Goal: Use online tool/utility: Utilize a website feature to perform a specific function

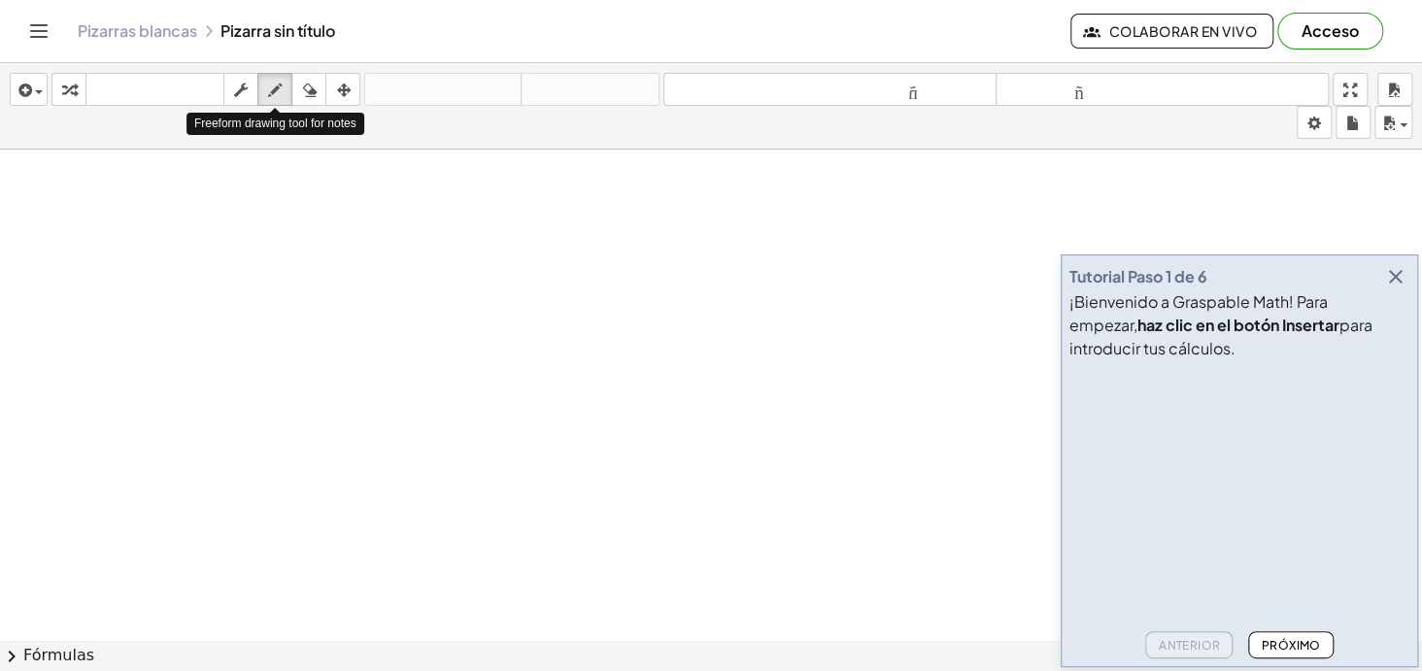
drag, startPoint x: 280, startPoint y: 94, endPoint x: 273, endPoint y: 224, distance: 130.3
click at [280, 94] on icon "button" at bounding box center [275, 90] width 14 height 23
drag, startPoint x: 261, startPoint y: 263, endPoint x: 314, endPoint y: 283, distance: 55.9
drag, startPoint x: 360, startPoint y: 266, endPoint x: 374, endPoint y: 266, distance: 13.6
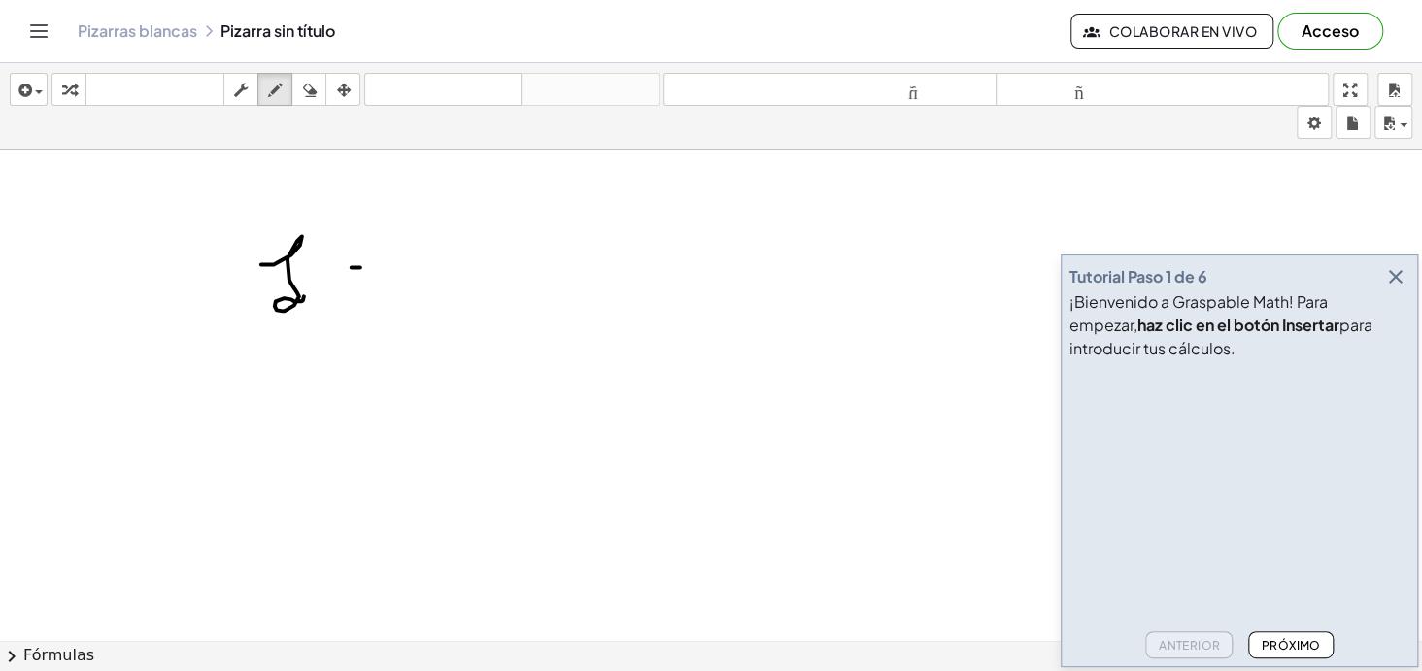
drag, startPoint x: 395, startPoint y: 247, endPoint x: 431, endPoint y: 273, distance: 44.5
drag, startPoint x: 487, startPoint y: 324, endPoint x: 478, endPoint y: 298, distance: 28.0
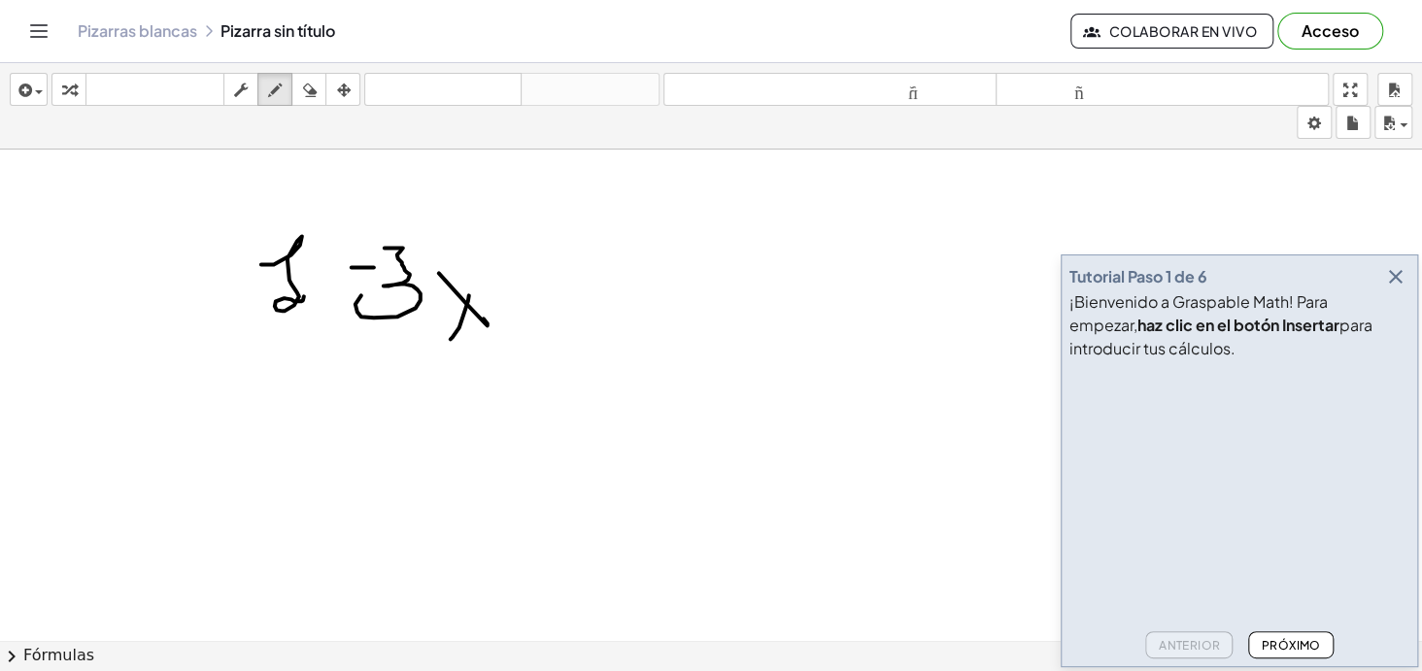
drag, startPoint x: 459, startPoint y: 326, endPoint x: 459, endPoint y: 304, distance: 22.3
drag, startPoint x: 502, startPoint y: 255, endPoint x: 515, endPoint y: 283, distance: 30.0
click at [43, 39] on icon "Cambiar navegación" at bounding box center [38, 30] width 23 height 23
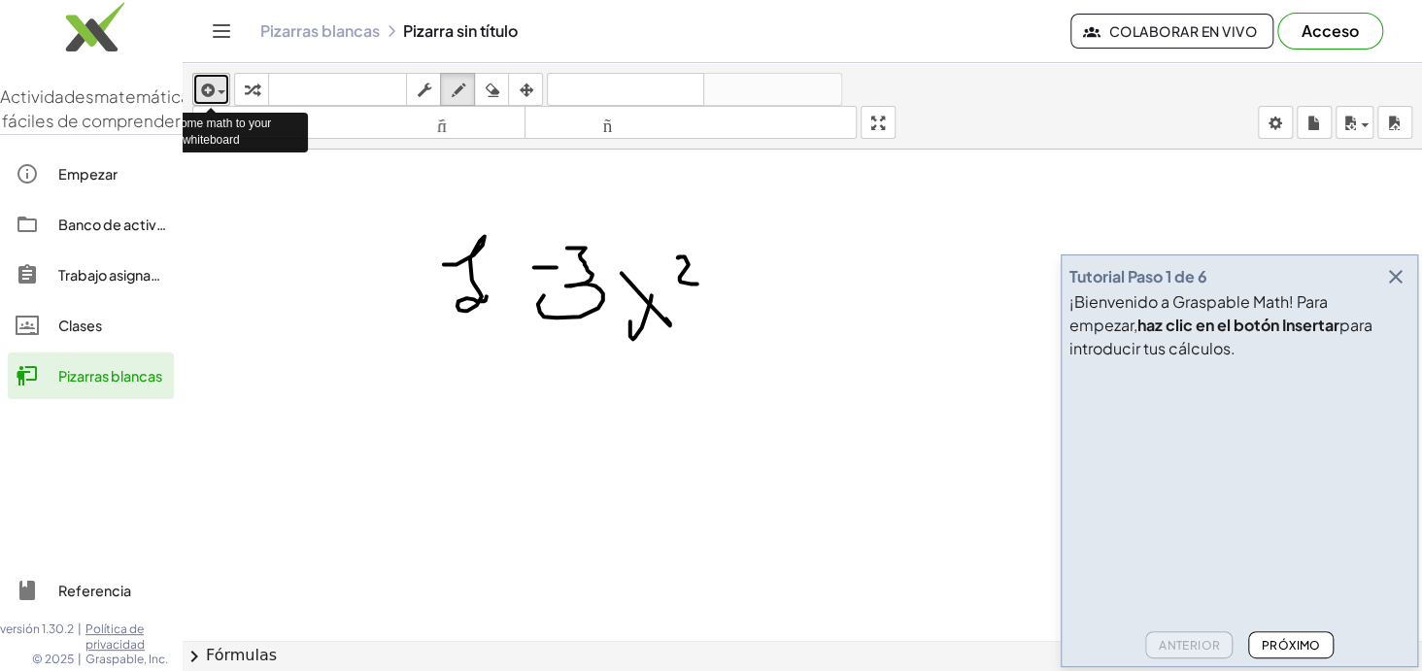
click at [218, 91] on span "button" at bounding box center [222, 92] width 8 height 4
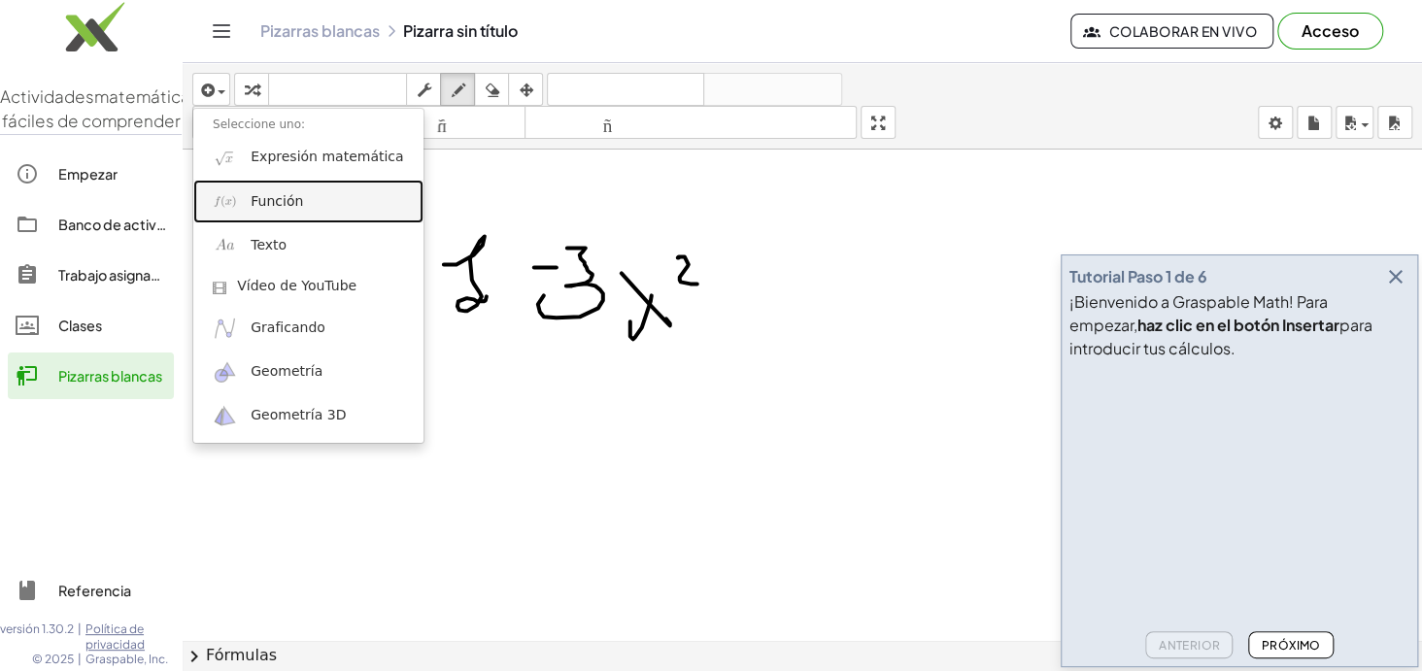
click at [280, 201] on font "Función" at bounding box center [277, 201] width 52 height 16
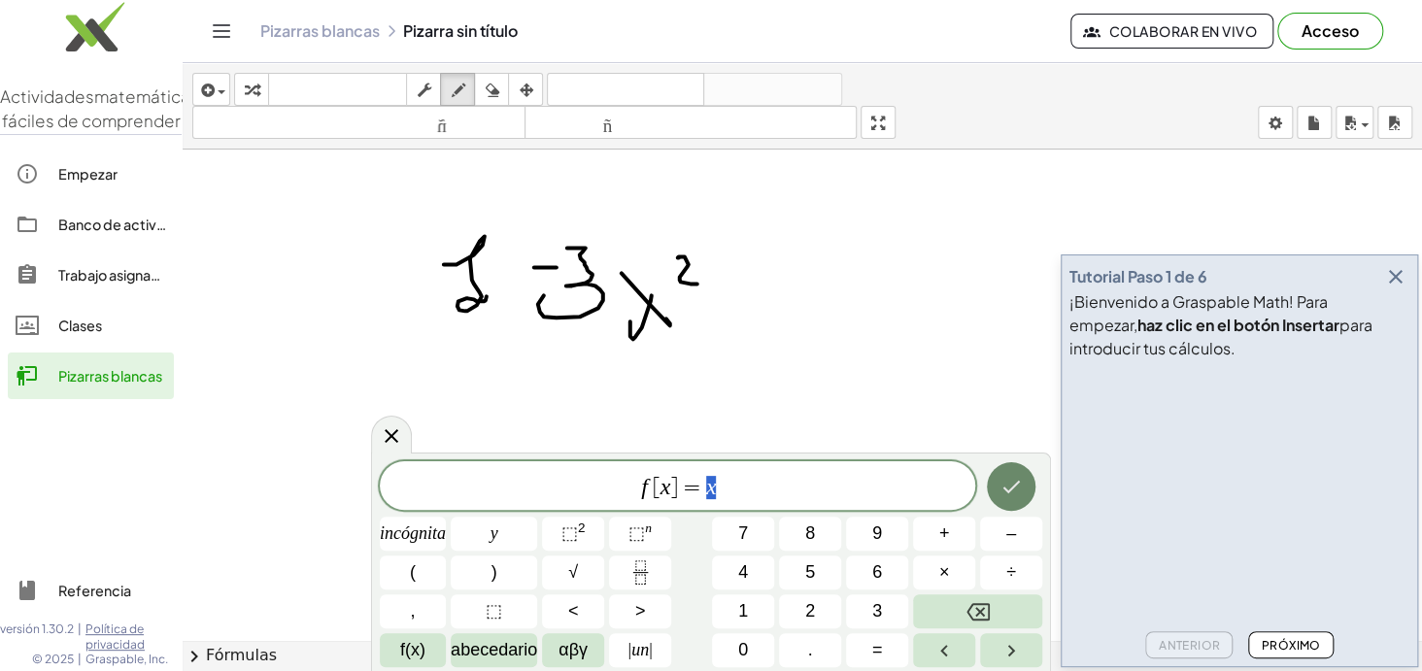
click at [1020, 500] on button "Hecho" at bounding box center [1011, 486] width 49 height 49
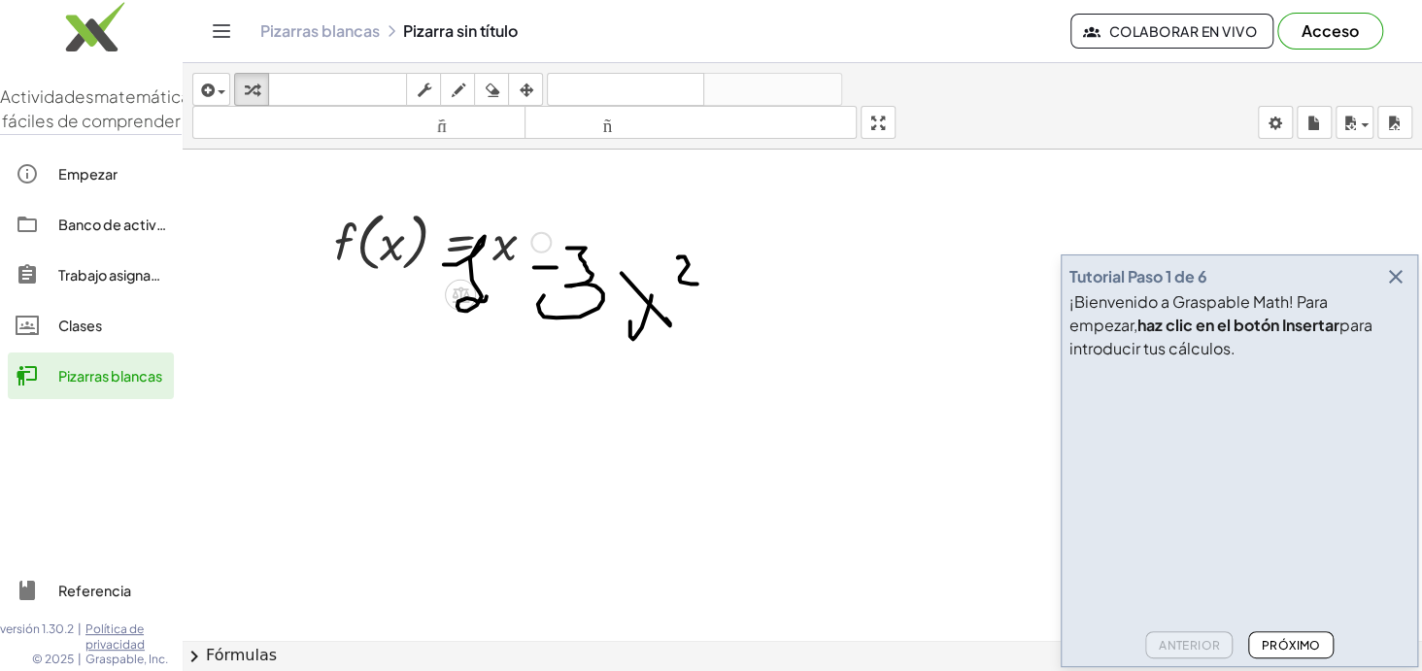
drag, startPoint x: 683, startPoint y: 274, endPoint x: 466, endPoint y: 278, distance: 216.6
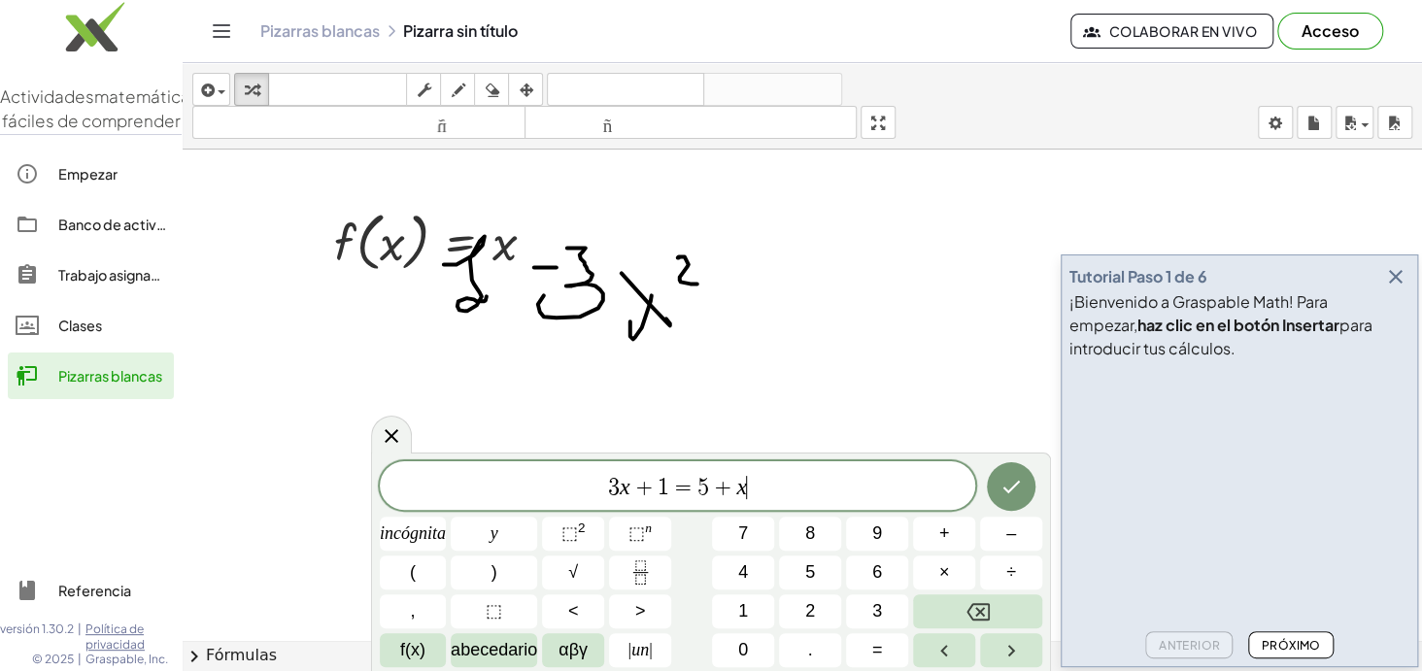
drag, startPoint x: 680, startPoint y: 257, endPoint x: 600, endPoint y: 255, distance: 79.7
drag, startPoint x: 600, startPoint y: 255, endPoint x: 490, endPoint y: 256, distance: 109.7
click at [1018, 490] on icon "Hecho" at bounding box center [1010, 486] width 23 height 23
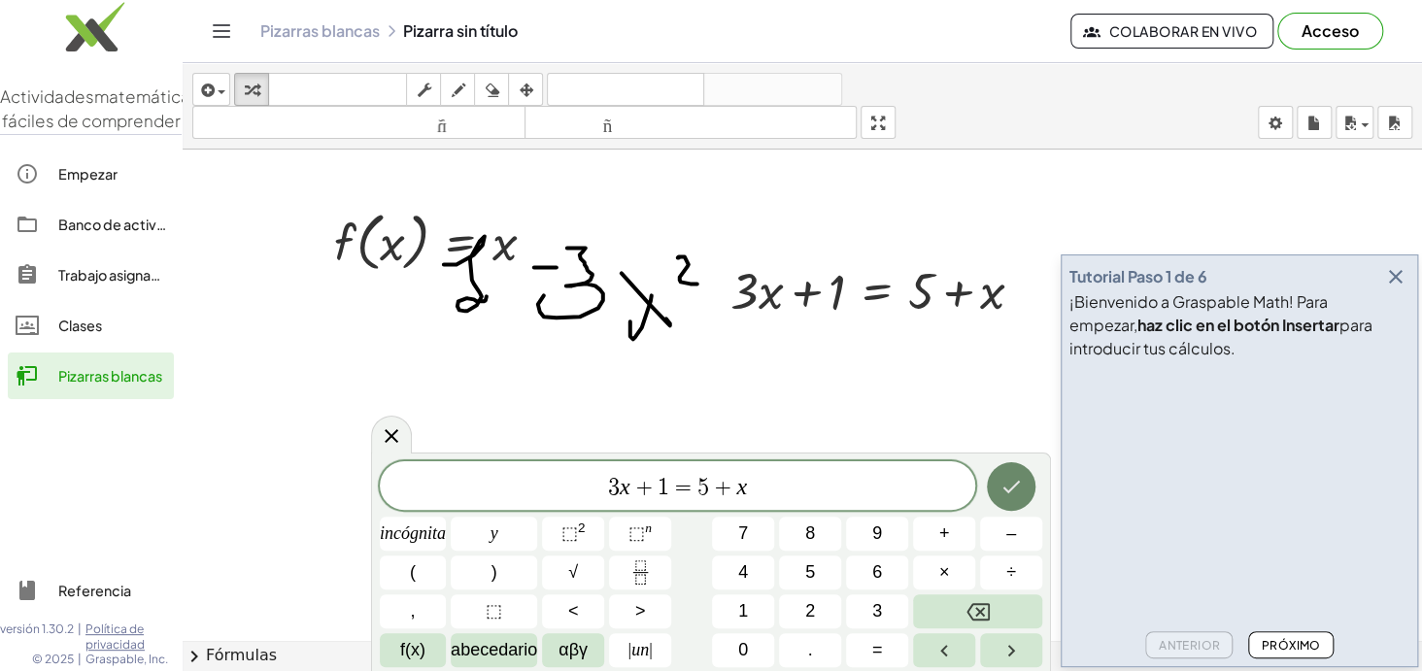
click at [1003, 490] on icon "Hecho" at bounding box center [1010, 486] width 23 height 23
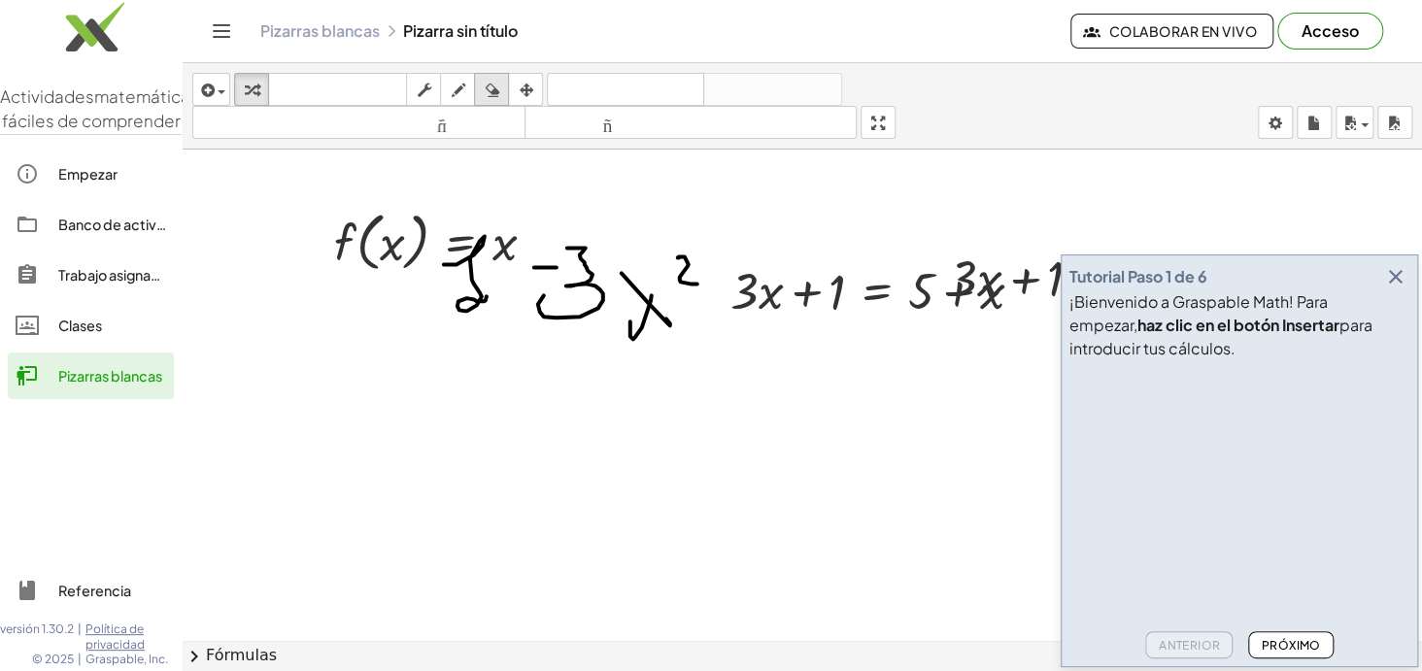
drag, startPoint x: 492, startPoint y: 87, endPoint x: 499, endPoint y: 118, distance: 30.9
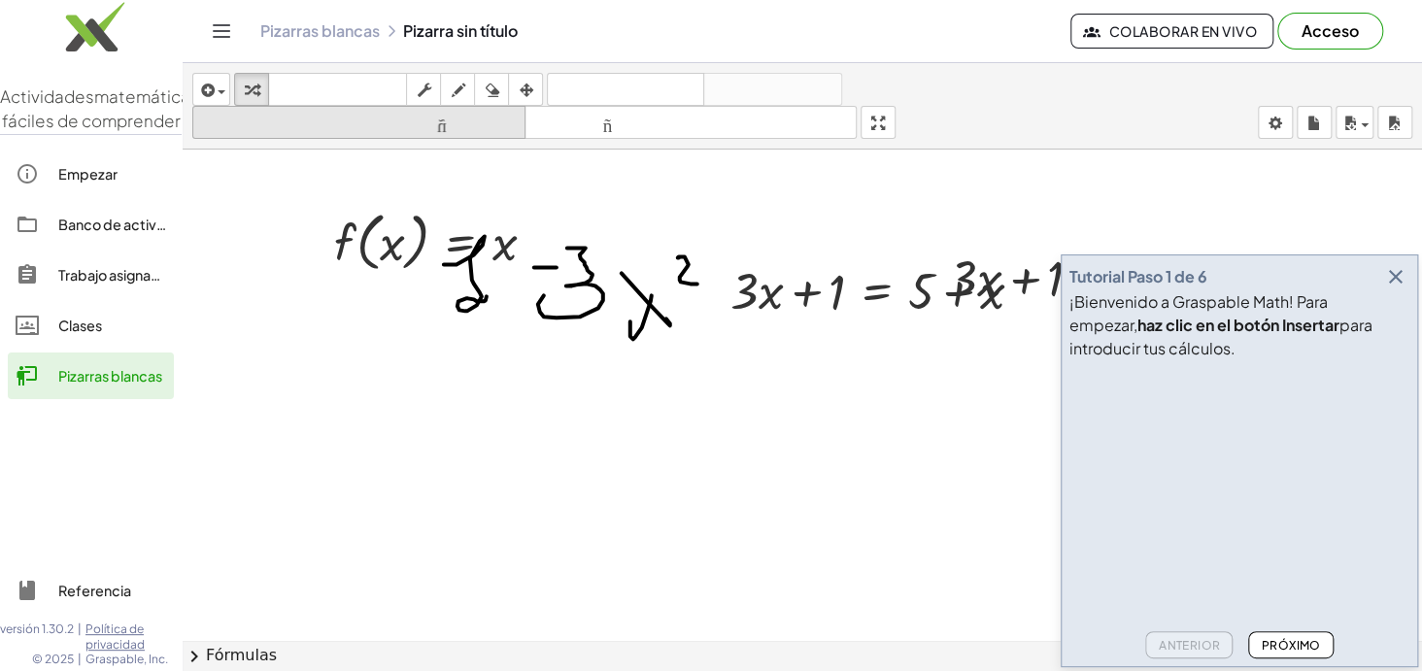
click at [492, 88] on icon "button" at bounding box center [492, 90] width 14 height 23
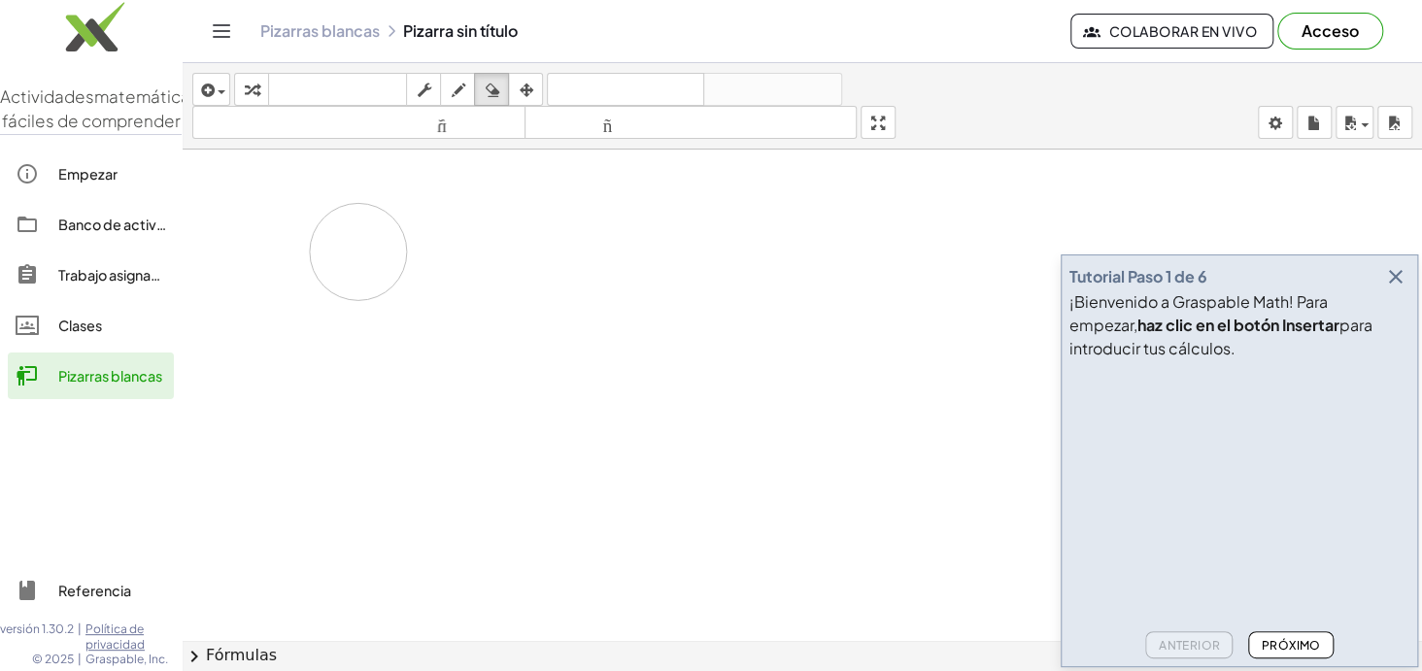
drag, startPoint x: 554, startPoint y: 247, endPoint x: 358, endPoint y: 251, distance: 195.2
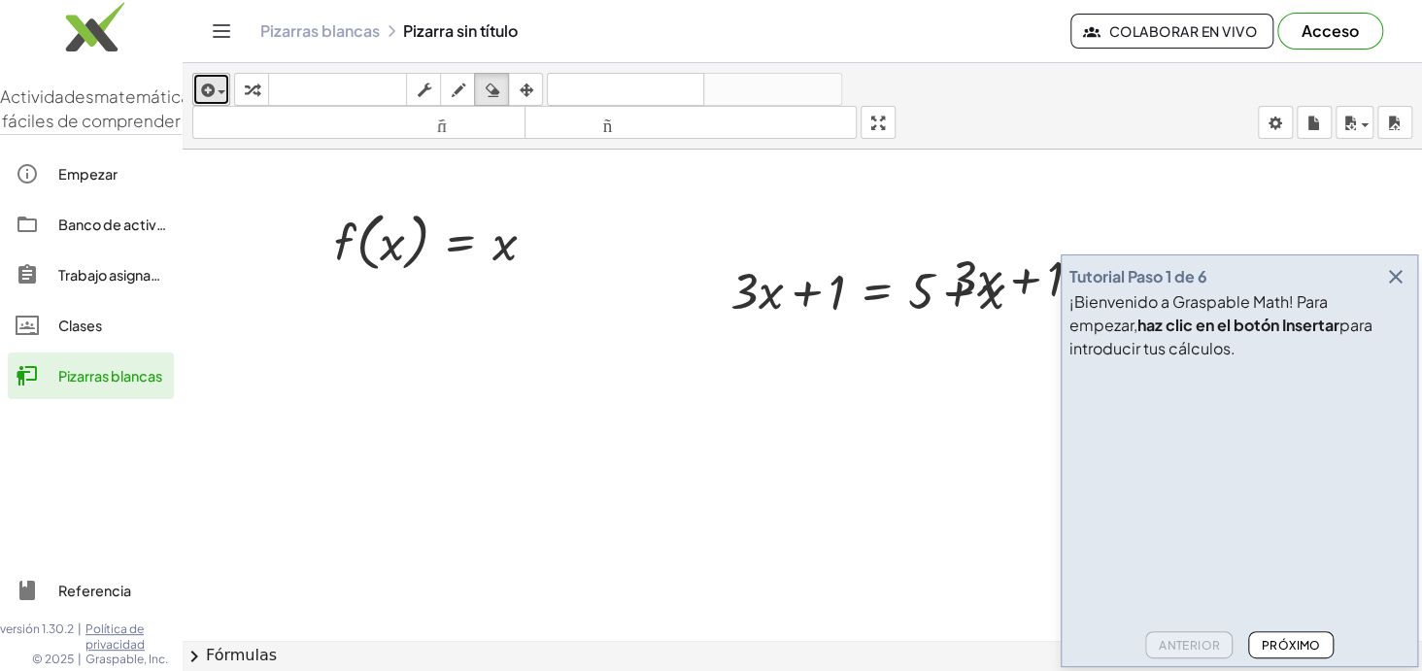
click at [220, 83] on div "button" at bounding box center [211, 89] width 28 height 23
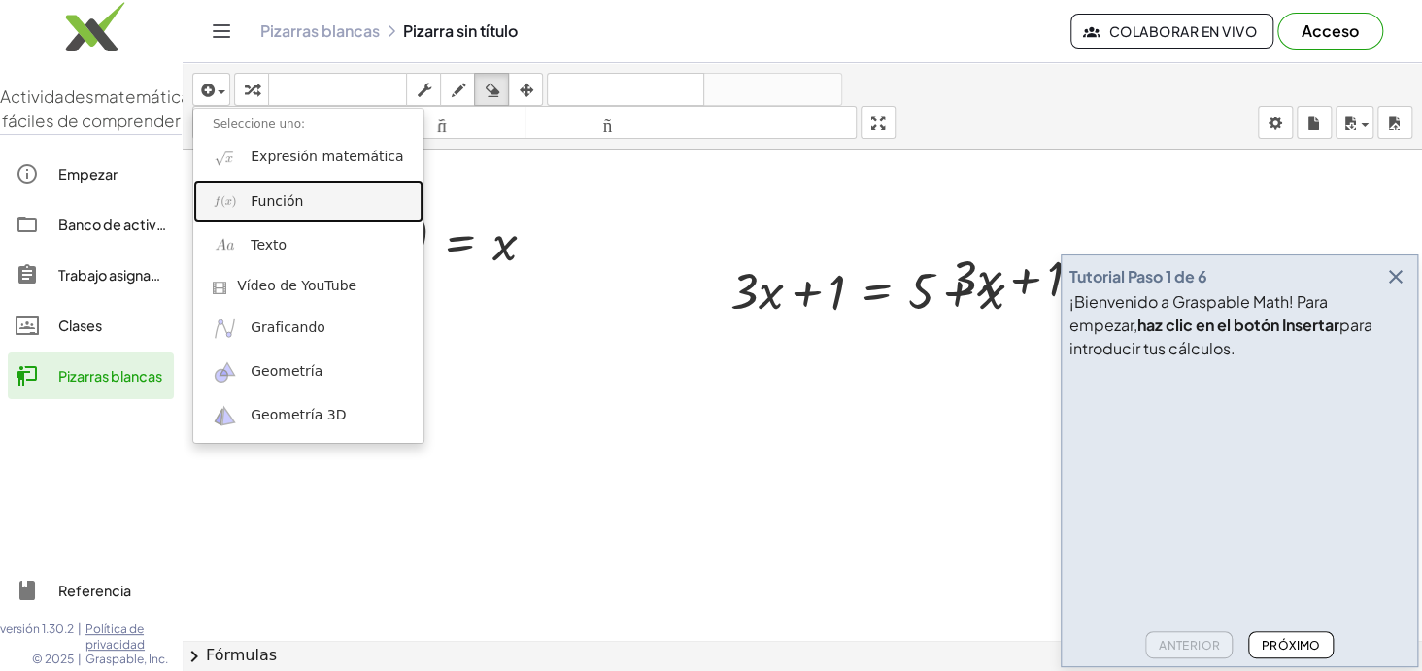
click at [260, 204] on font "Función" at bounding box center [277, 201] width 52 height 16
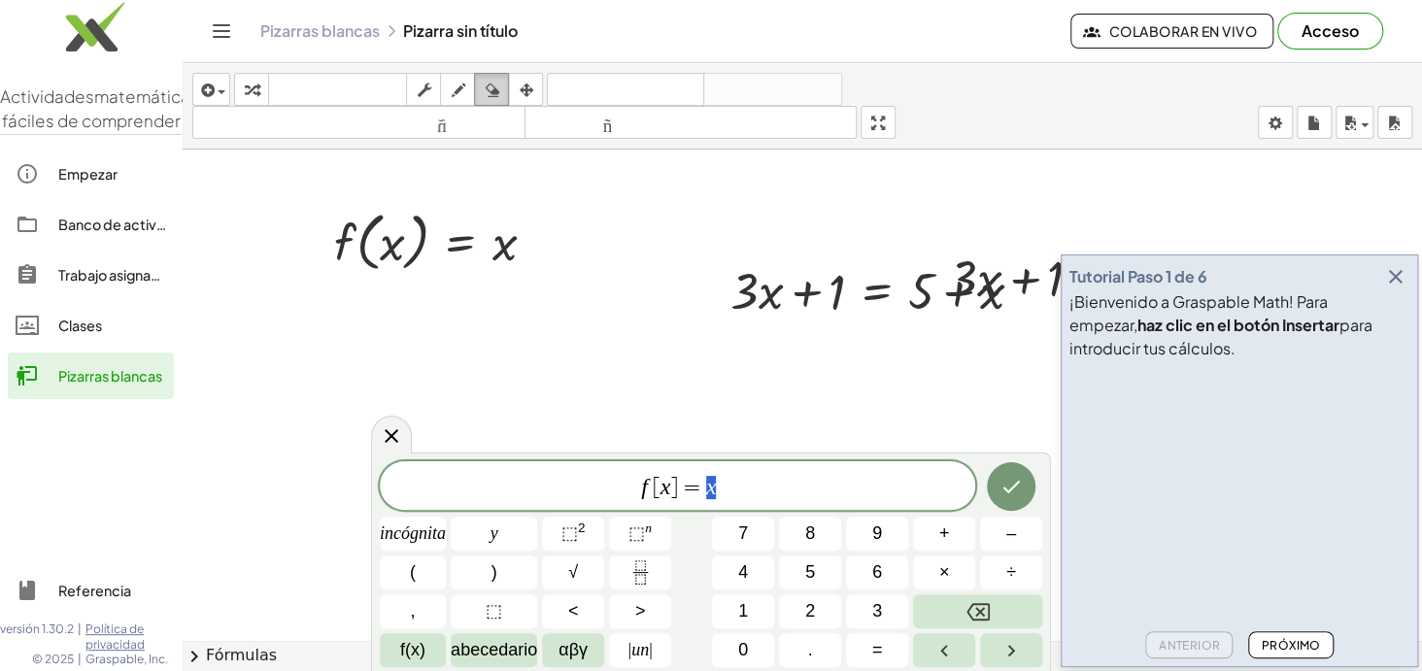
click at [487, 86] on icon "button" at bounding box center [492, 90] width 14 height 23
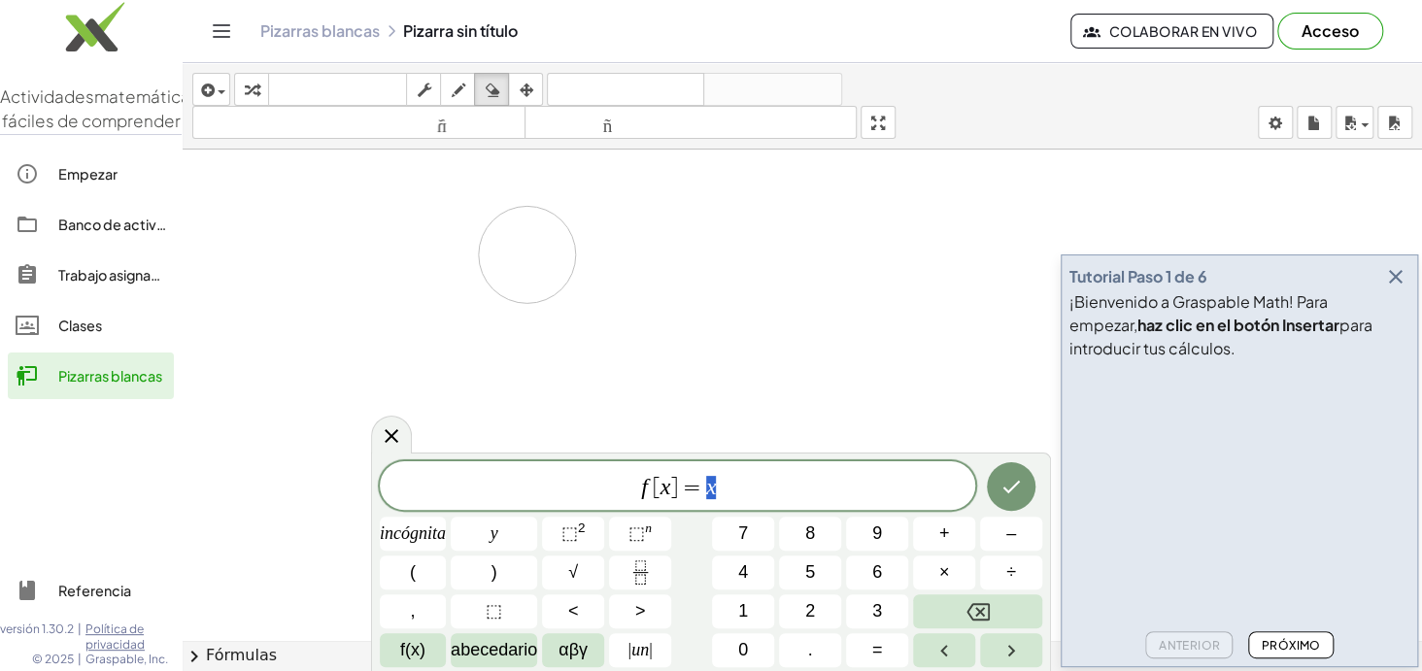
drag, startPoint x: 870, startPoint y: 276, endPoint x: 482, endPoint y: 269, distance: 388.5
drag, startPoint x: 418, startPoint y: 259, endPoint x: 1243, endPoint y: 276, distance: 825.6
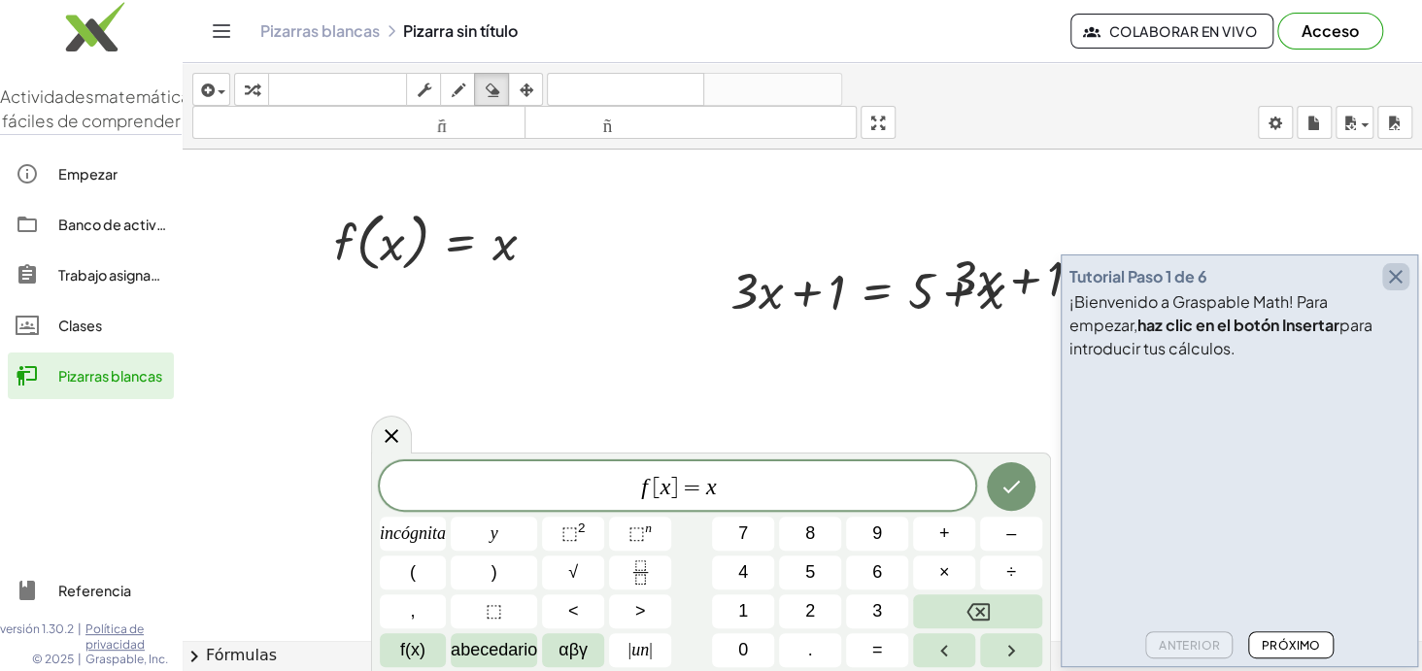
click at [1396, 272] on icon "button" at bounding box center [1395, 276] width 23 height 23
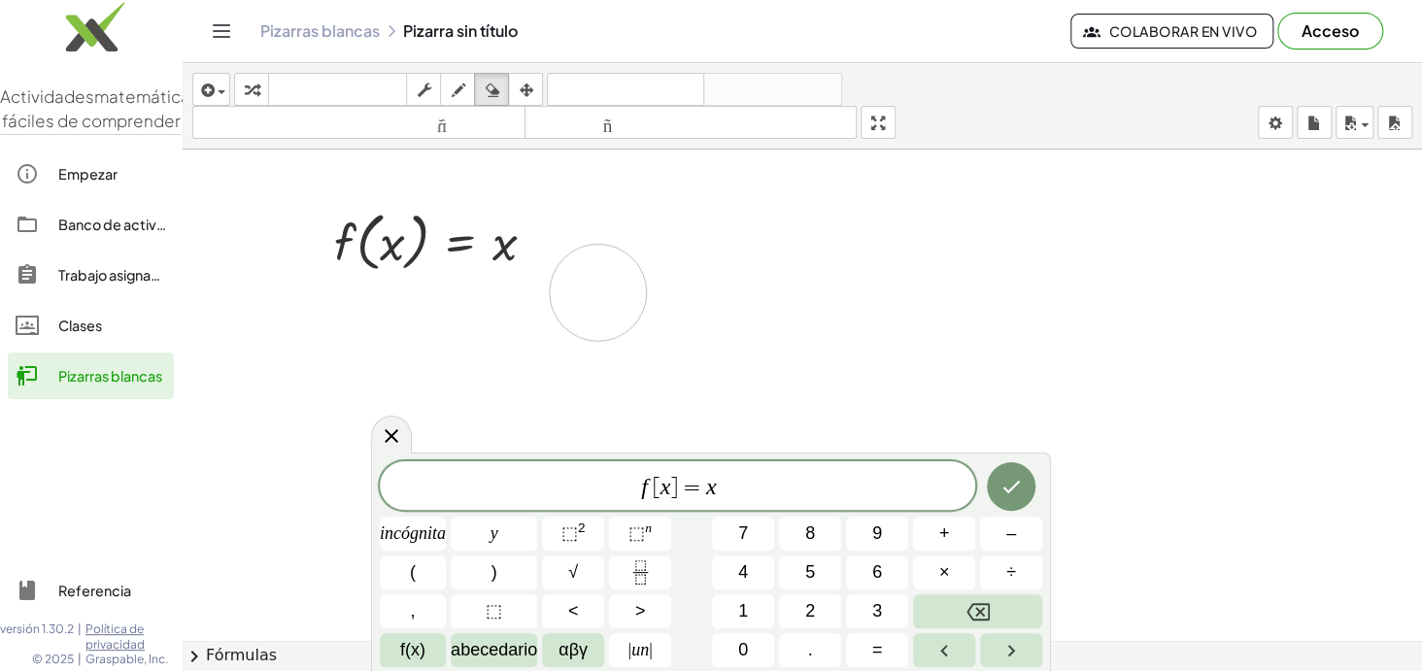
drag, startPoint x: 1261, startPoint y: 293, endPoint x: 491, endPoint y: 277, distance: 770.3
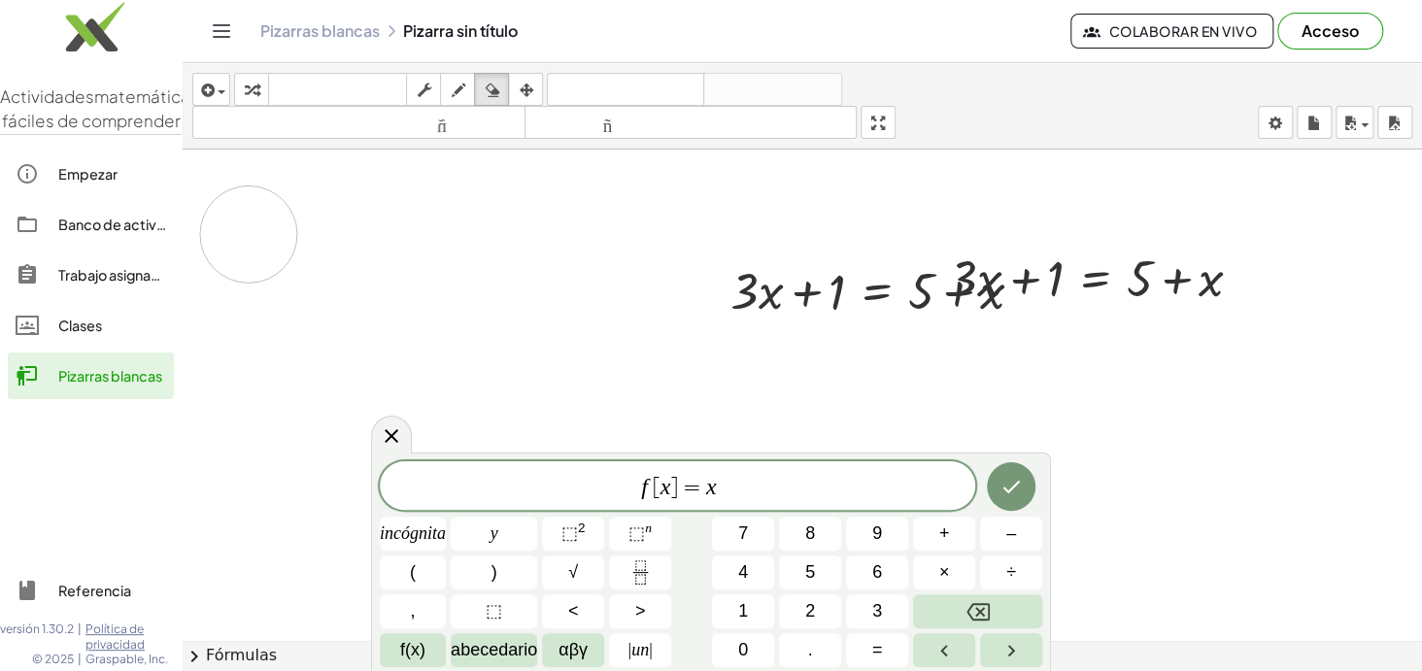
drag, startPoint x: 249, startPoint y: 233, endPoint x: 276, endPoint y: 212, distance: 34.6
click at [494, 82] on icon "button" at bounding box center [492, 90] width 14 height 23
click at [212, 87] on icon "button" at bounding box center [205, 90] width 17 height 23
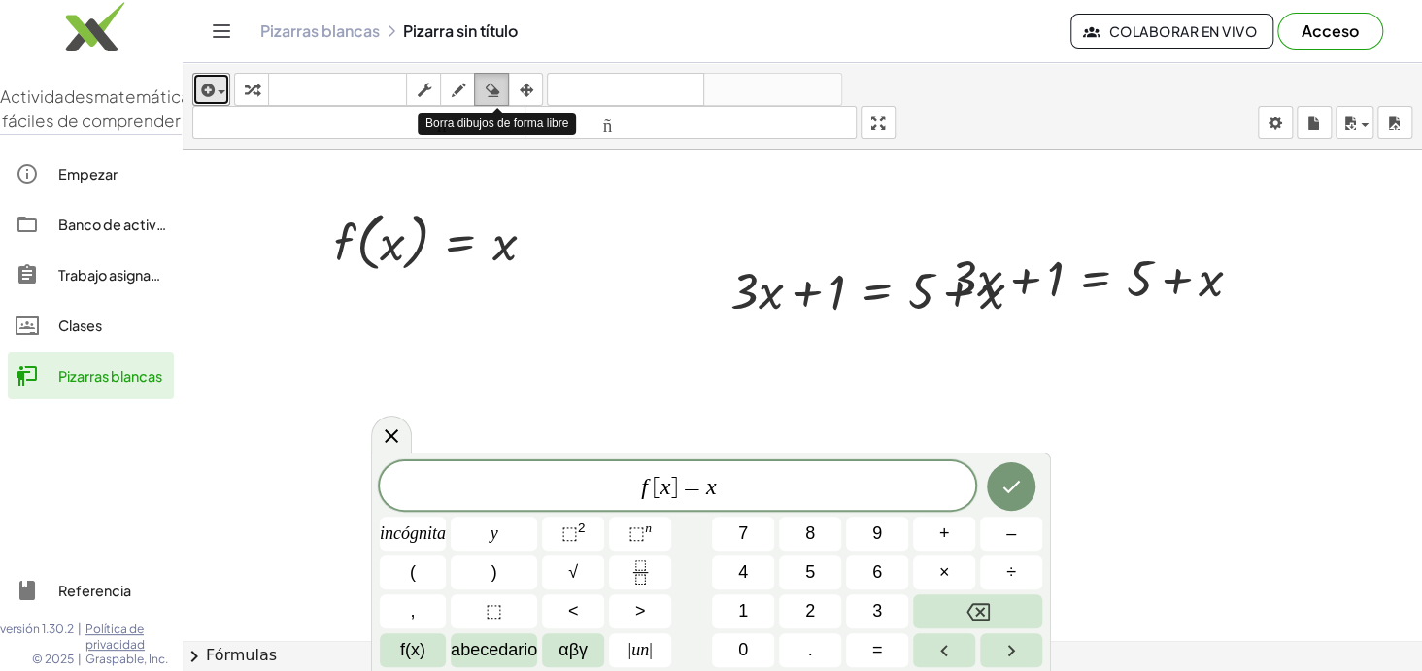
click at [500, 95] on div "button" at bounding box center [491, 89] width 25 height 23
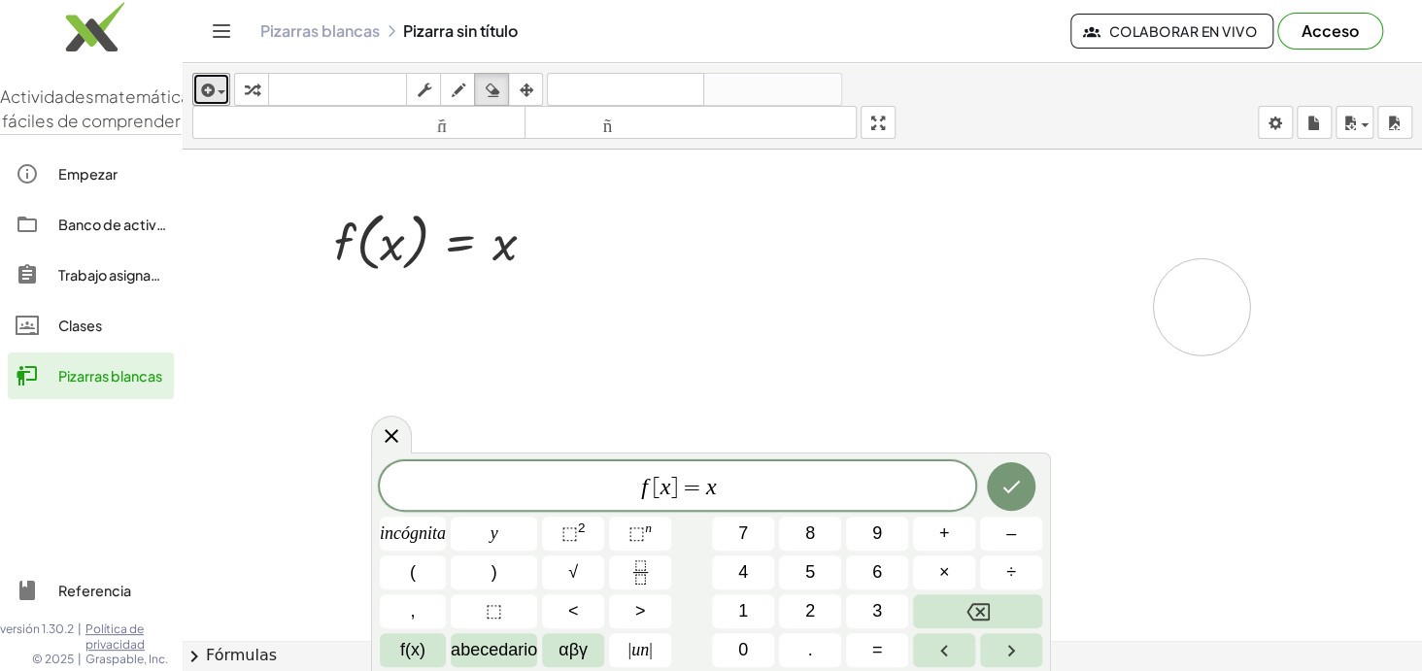
drag, startPoint x: 756, startPoint y: 308, endPoint x: 1019, endPoint y: 303, distance: 263.2
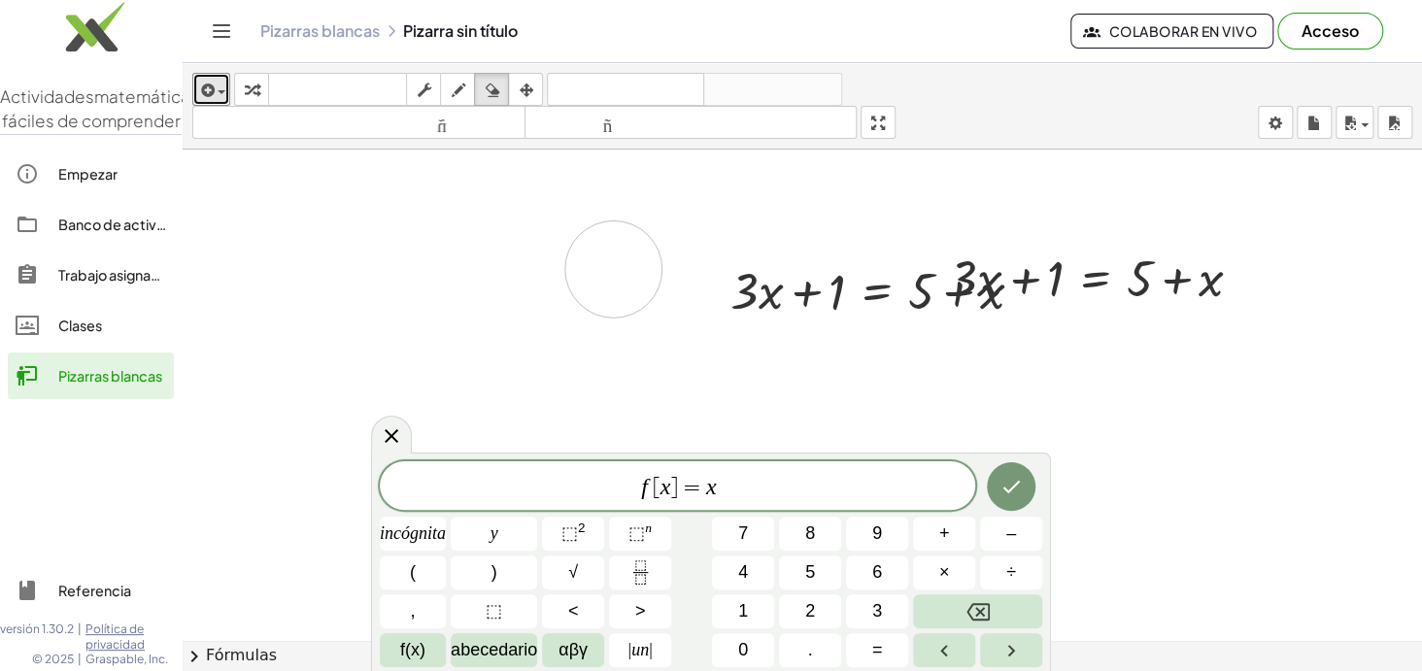
drag, startPoint x: 395, startPoint y: 274, endPoint x: 629, endPoint y: 269, distance: 234.1
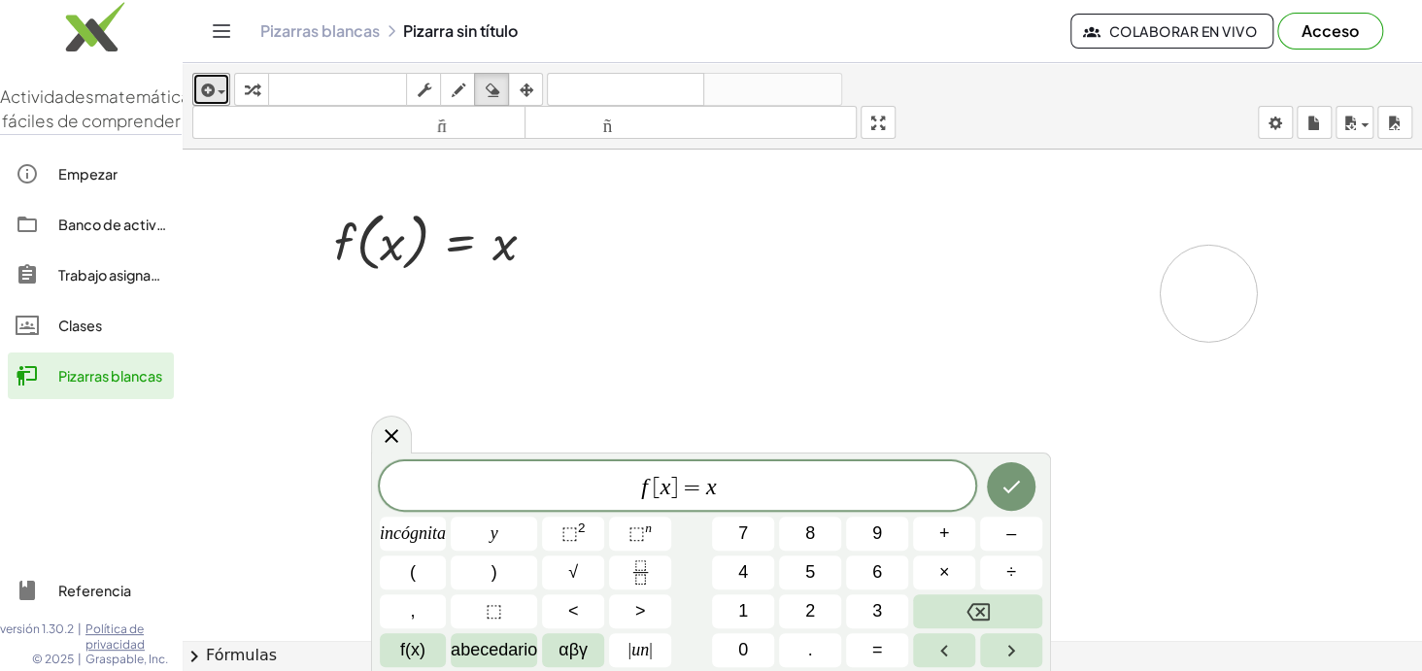
drag, startPoint x: 851, startPoint y: 286, endPoint x: 1212, endPoint y: 292, distance: 361.3
drag, startPoint x: 726, startPoint y: 304, endPoint x: 1200, endPoint y: 326, distance: 474.4
drag, startPoint x: 458, startPoint y: 319, endPoint x: 1008, endPoint y: 308, distance: 549.7
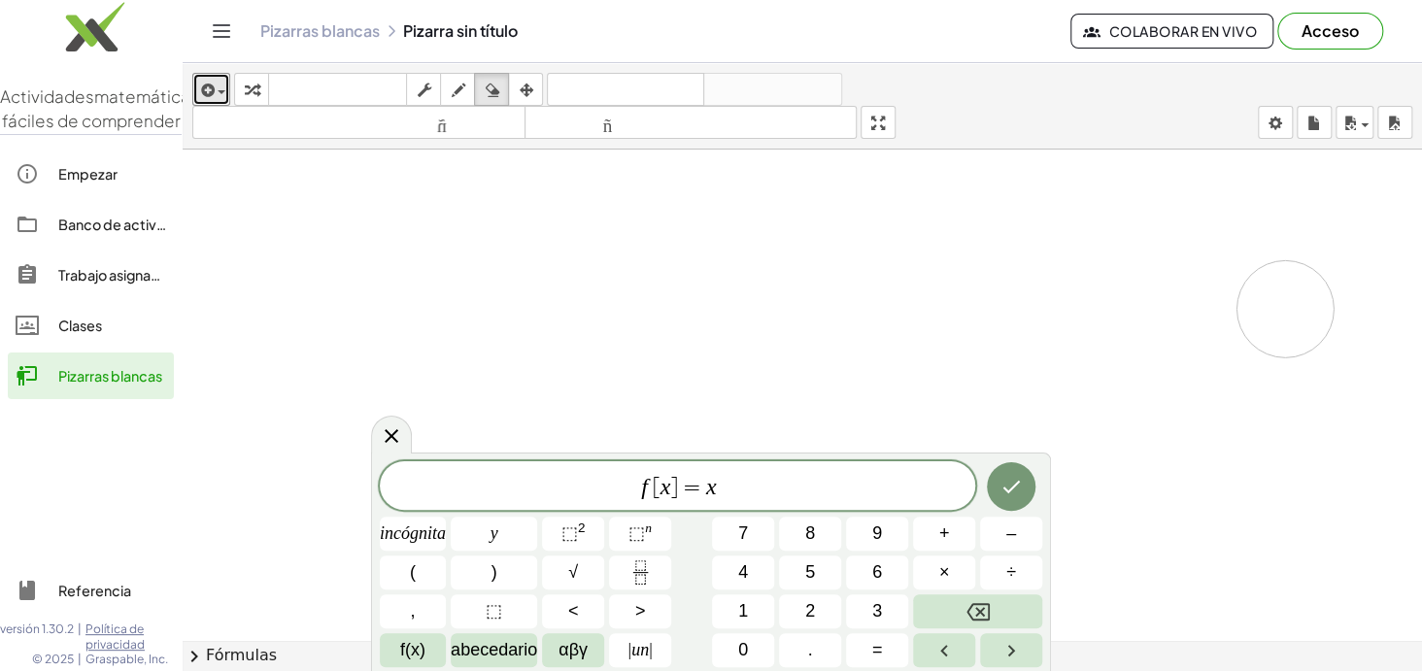
drag, startPoint x: 820, startPoint y: 300, endPoint x: 441, endPoint y: 291, distance: 378.8
drag, startPoint x: 325, startPoint y: 252, endPoint x: 1340, endPoint y: 269, distance: 1014.9
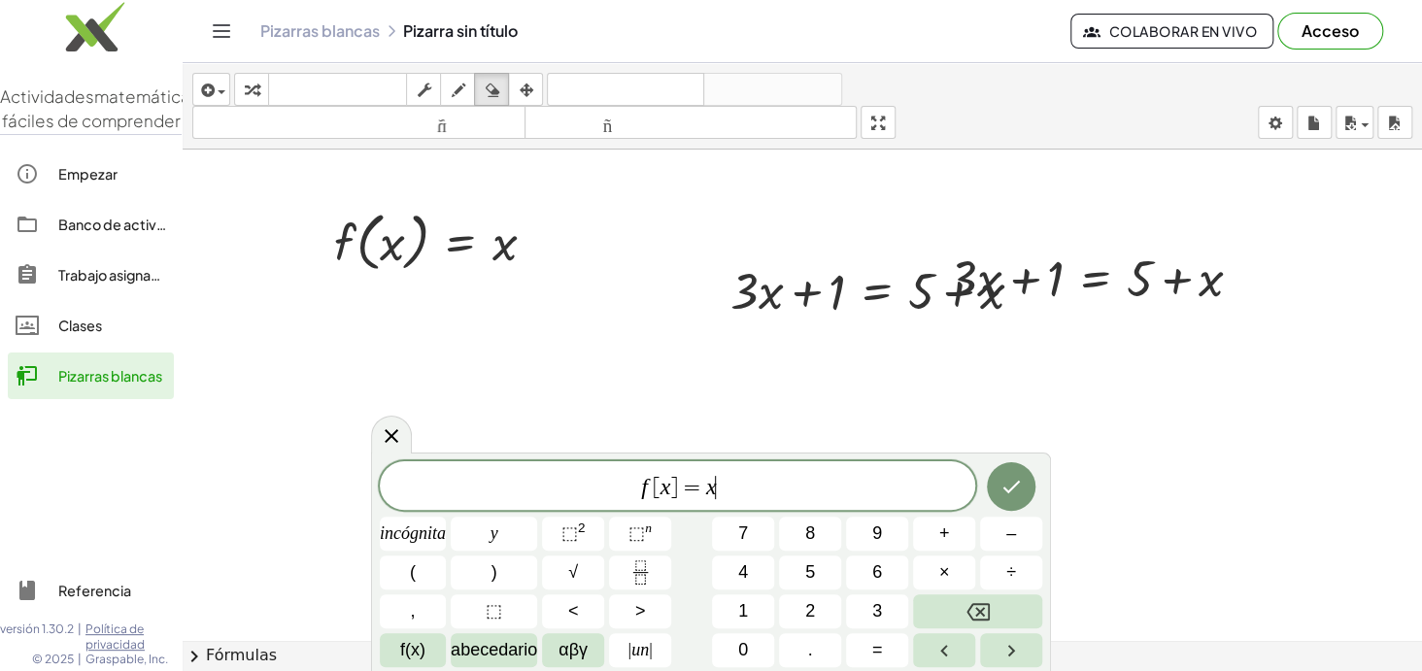
click at [729, 482] on span "f [ x ] = x ​" at bounding box center [677, 487] width 595 height 27
click at [584, 528] on font "2" at bounding box center [582, 528] width 8 height 15
click at [1016, 473] on icon "Hecho" at bounding box center [1010, 482] width 23 height 23
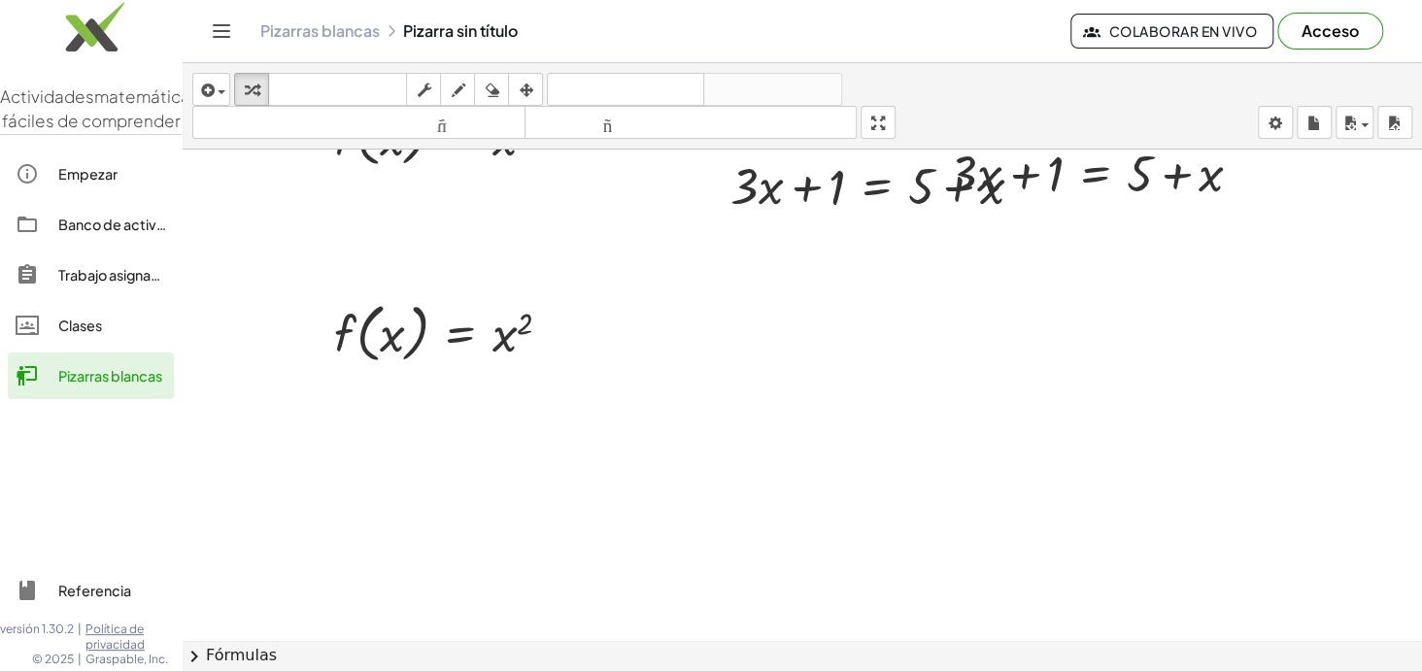
scroll to position [96, 0]
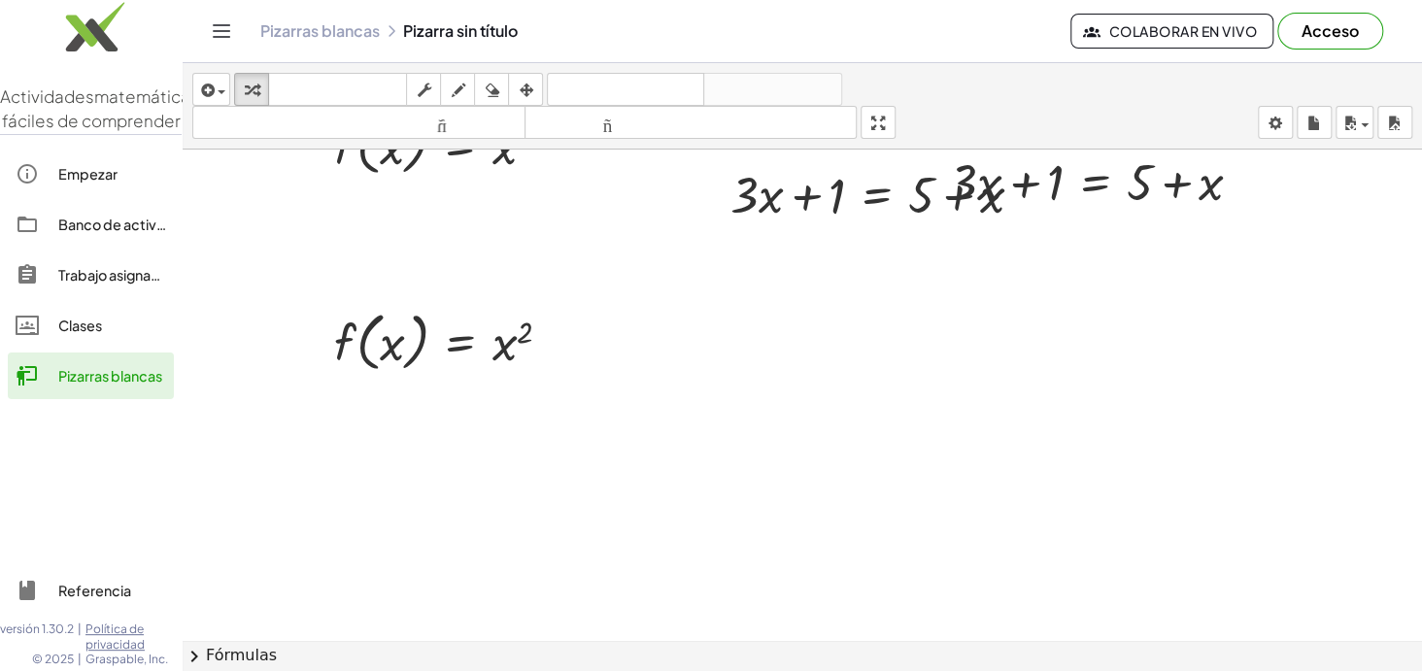
click at [454, 32] on div "Pizarras blancas Pizarra sin título" at bounding box center [665, 30] width 810 height 19
click at [358, 31] on font "Pizarras blancas" at bounding box center [319, 30] width 119 height 20
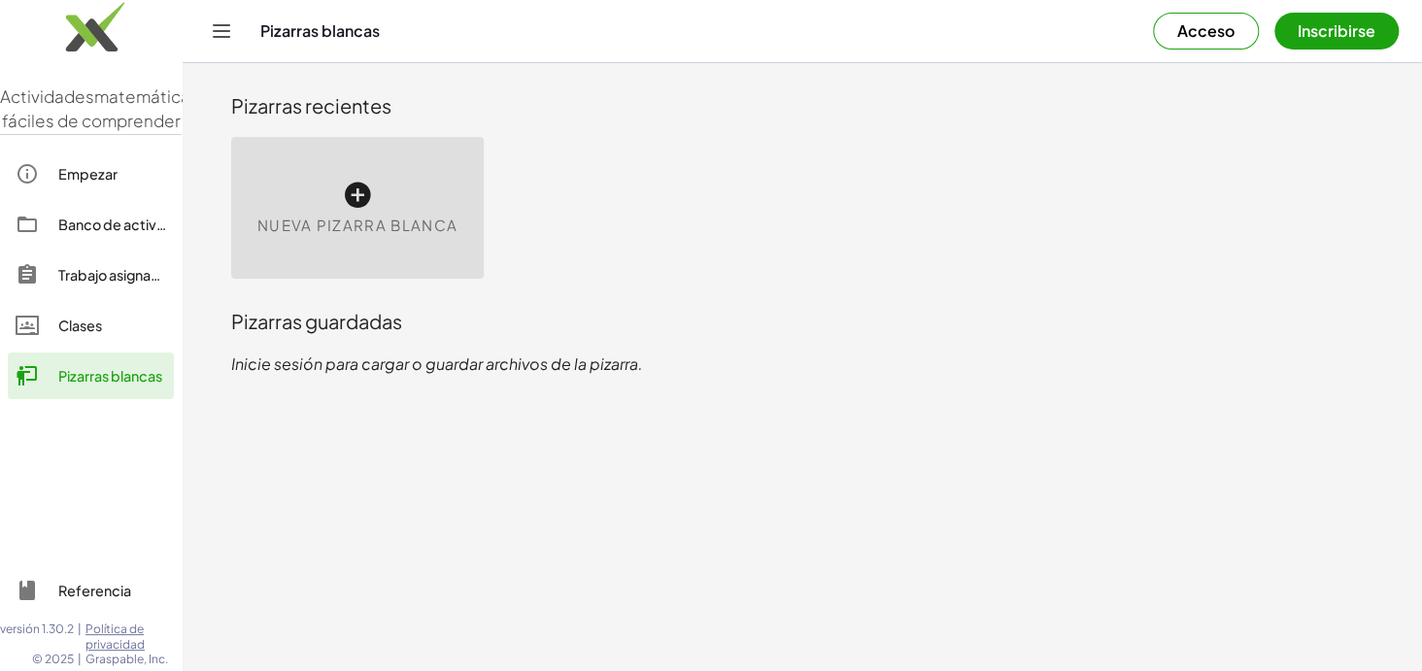
click at [338, 195] on div "Nueva pizarra blanca" at bounding box center [357, 208] width 252 height 142
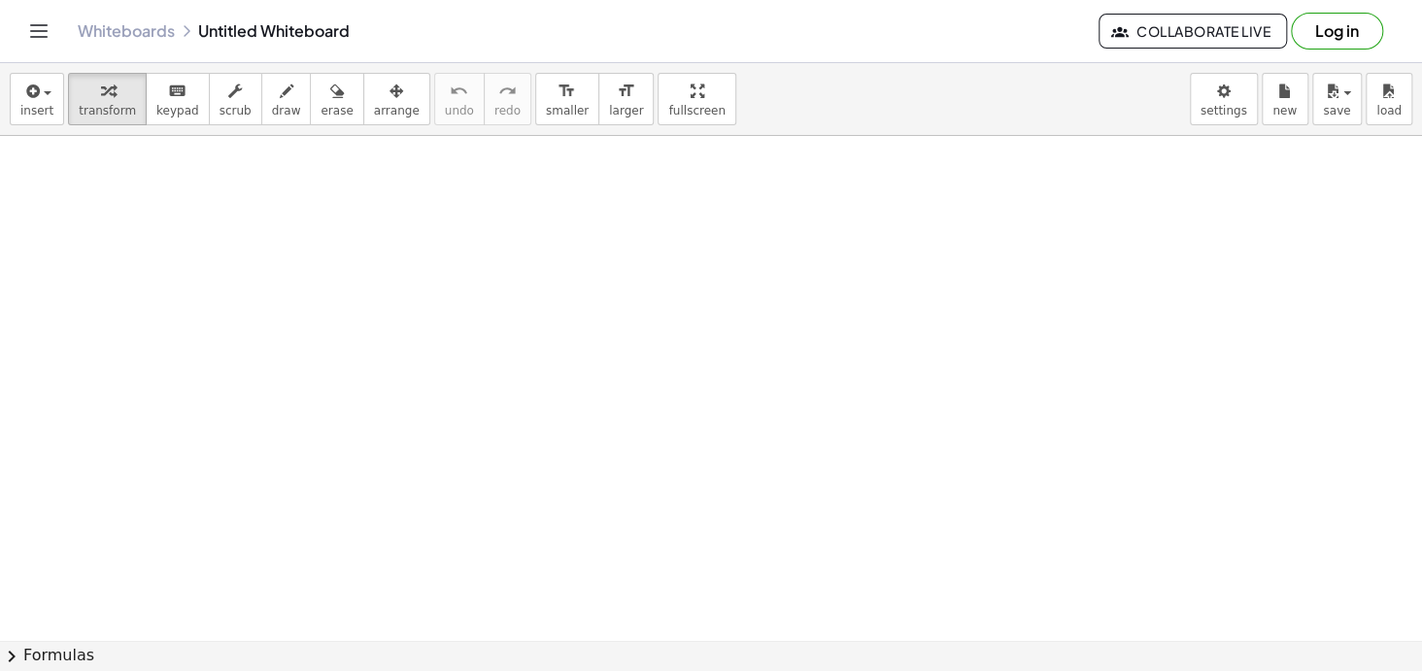
click at [352, 198] on div at bounding box center [711, 641] width 1422 height 1010
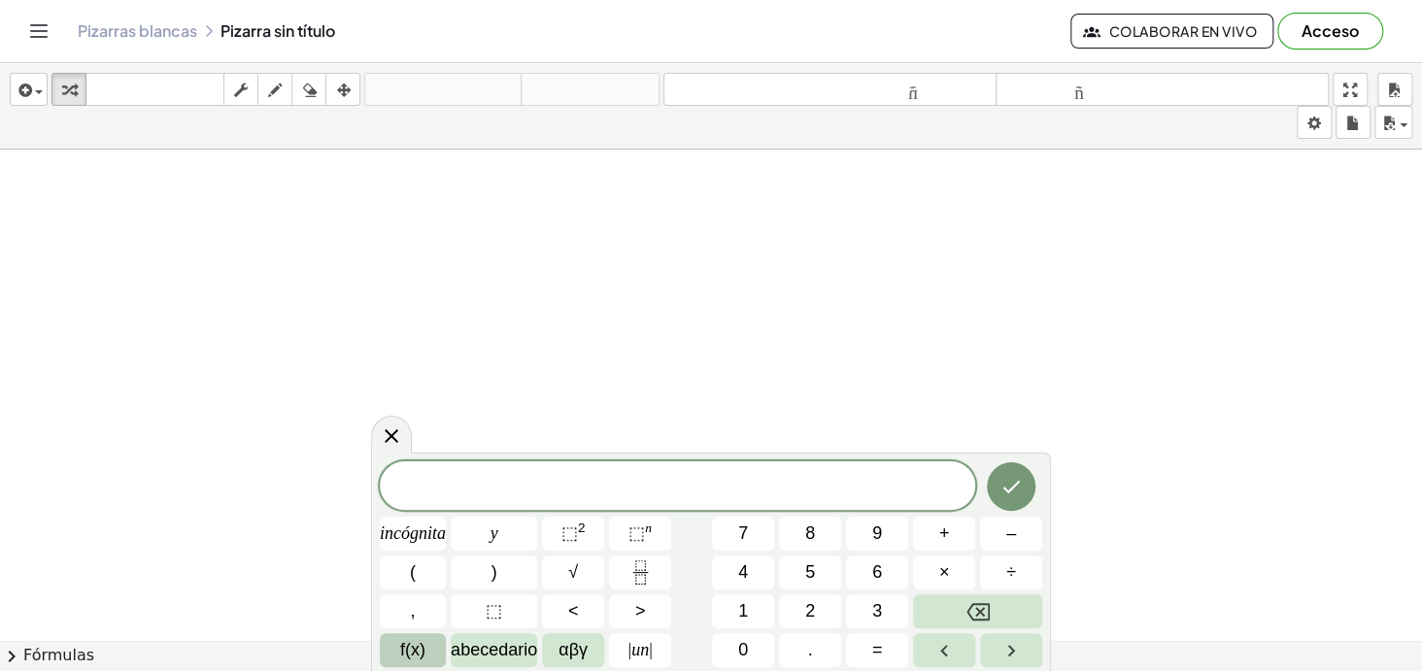
click at [428, 648] on button "f(x)" at bounding box center [413, 650] width 66 height 34
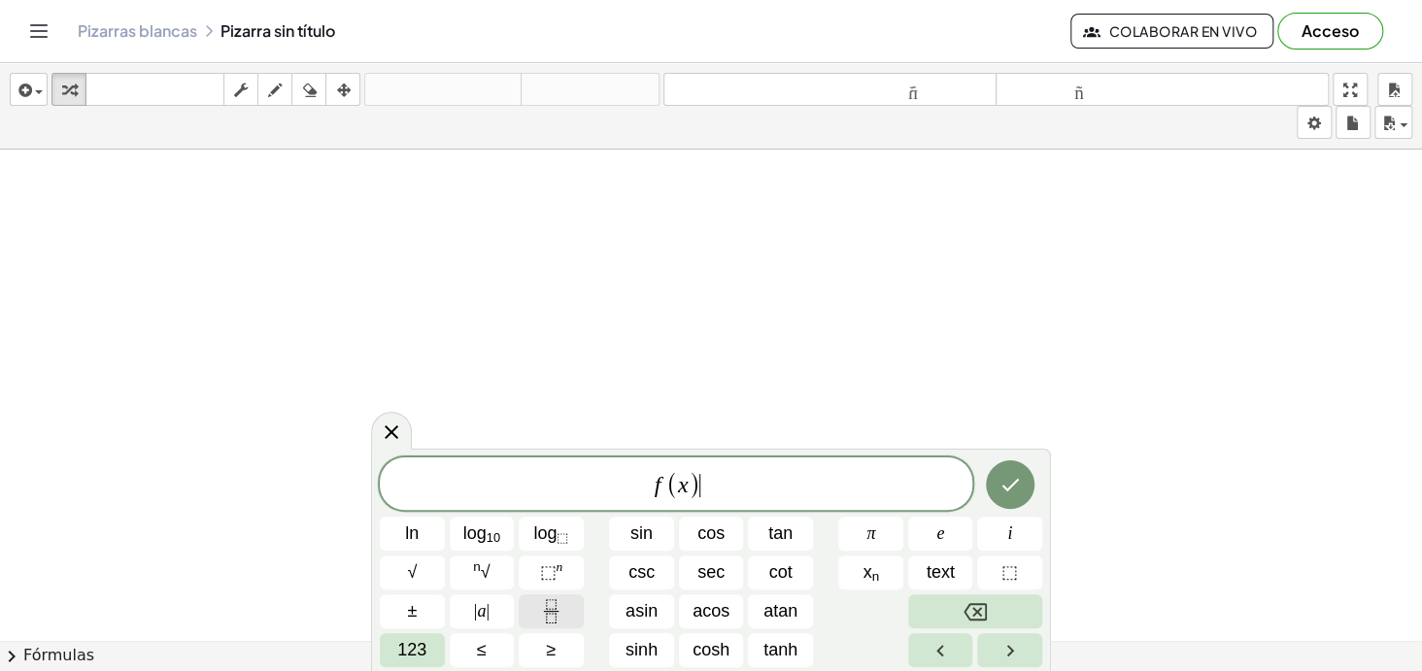
click at [559, 607] on icon "Fraction" at bounding box center [551, 611] width 24 height 24
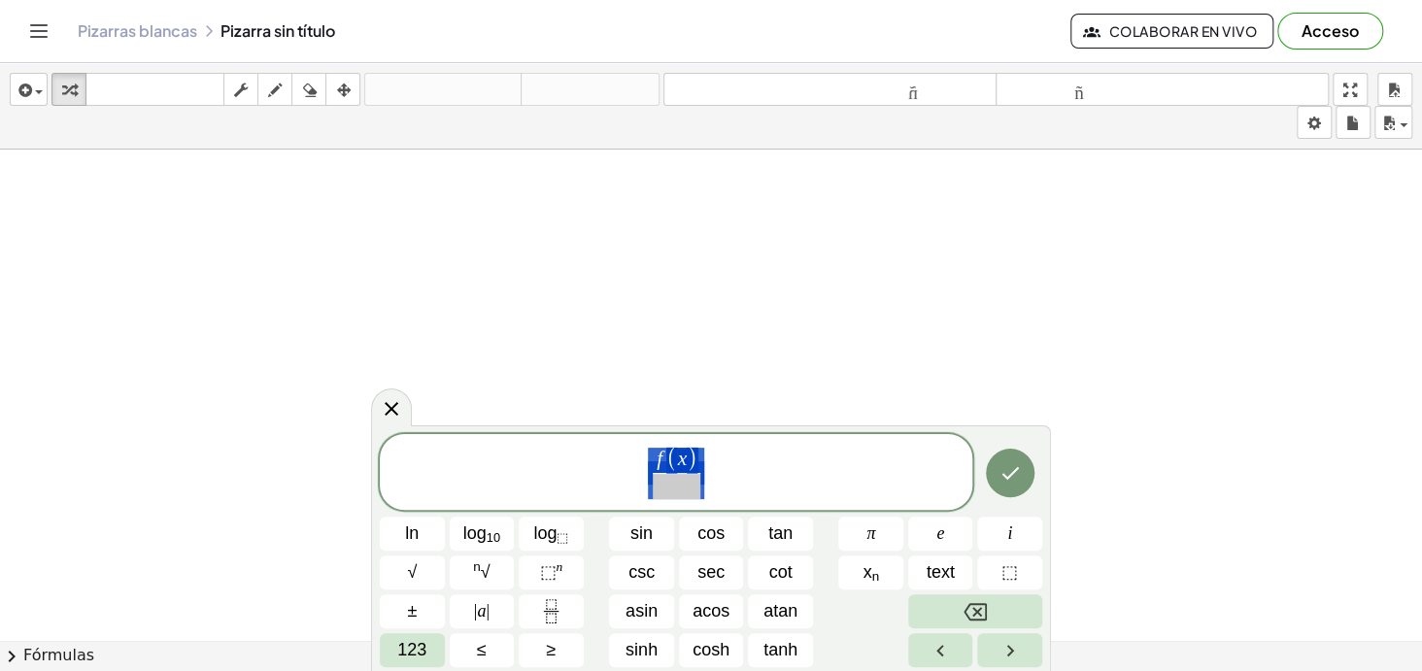
drag, startPoint x: 711, startPoint y: 470, endPoint x: 541, endPoint y: 470, distance: 169.9
click at [541, 470] on span "f ( x ) ​" at bounding box center [676, 473] width 592 height 55
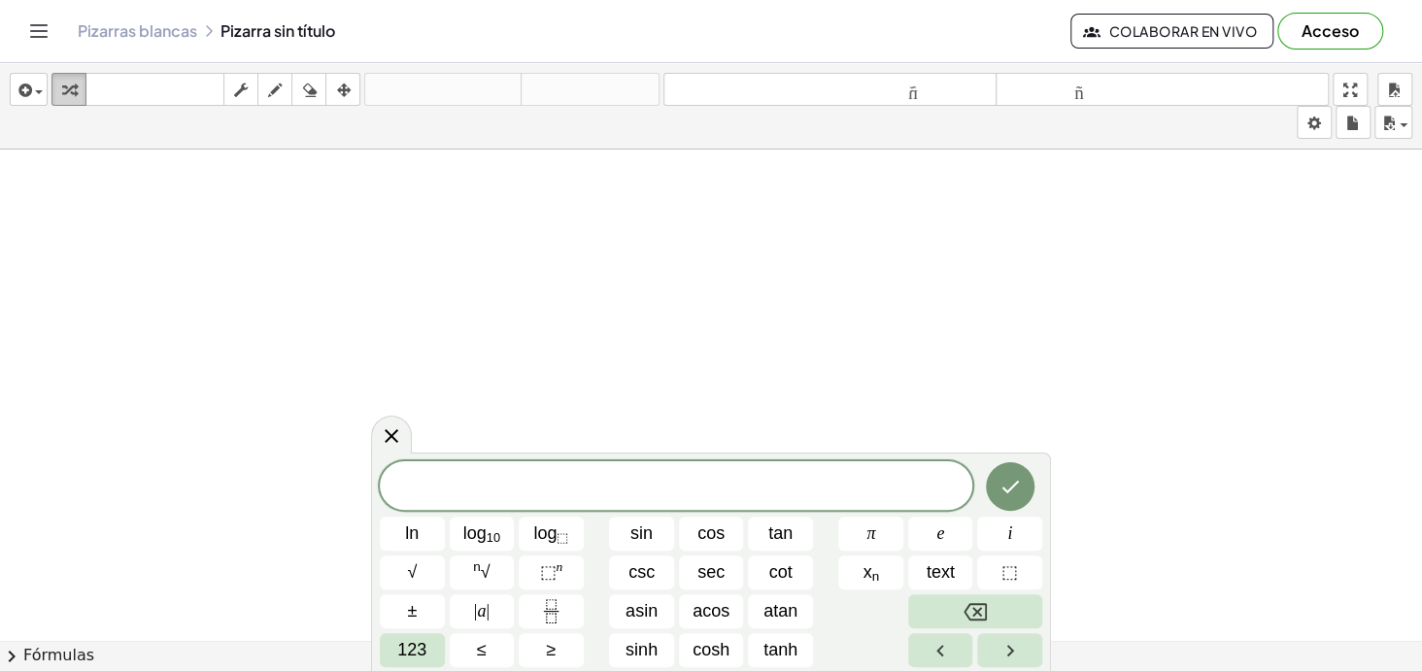
click at [54, 87] on button "transformar" at bounding box center [68, 89] width 35 height 33
click at [65, 88] on icon "button" at bounding box center [69, 90] width 14 height 23
click at [75, 84] on div "button" at bounding box center [68, 89] width 25 height 23
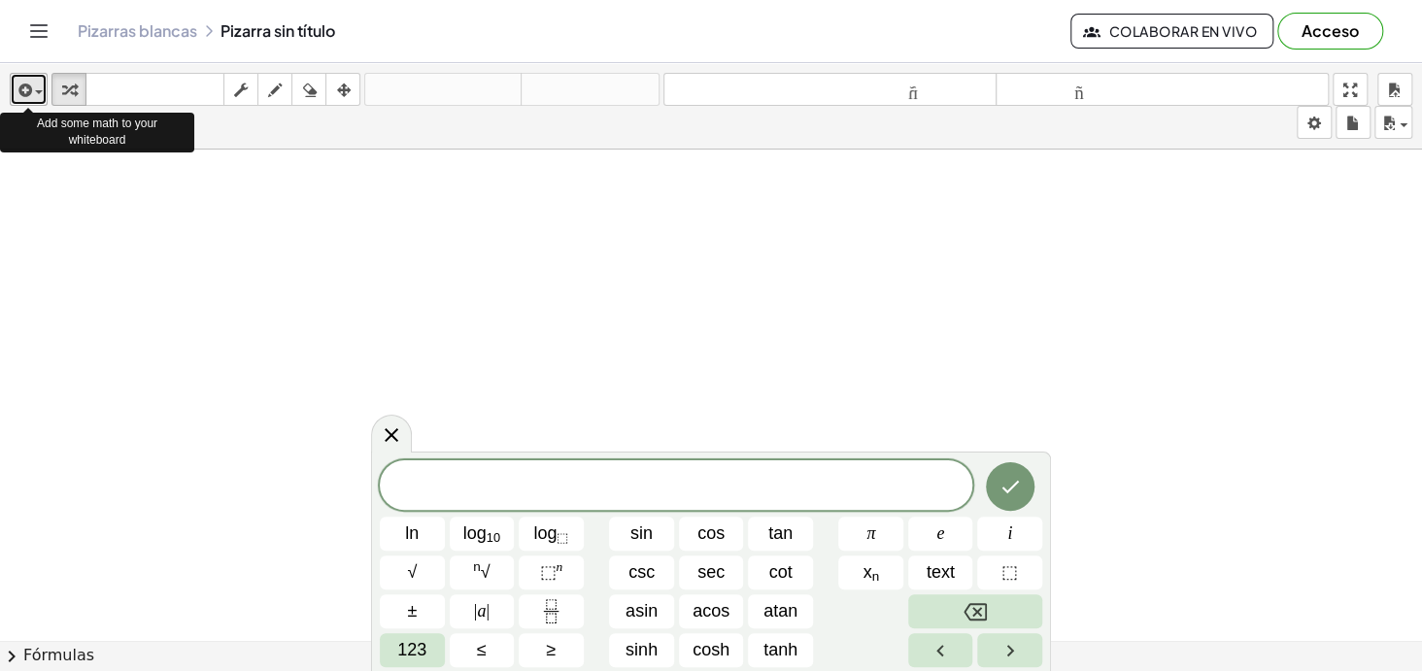
click at [41, 90] on span "button" at bounding box center [39, 92] width 8 height 4
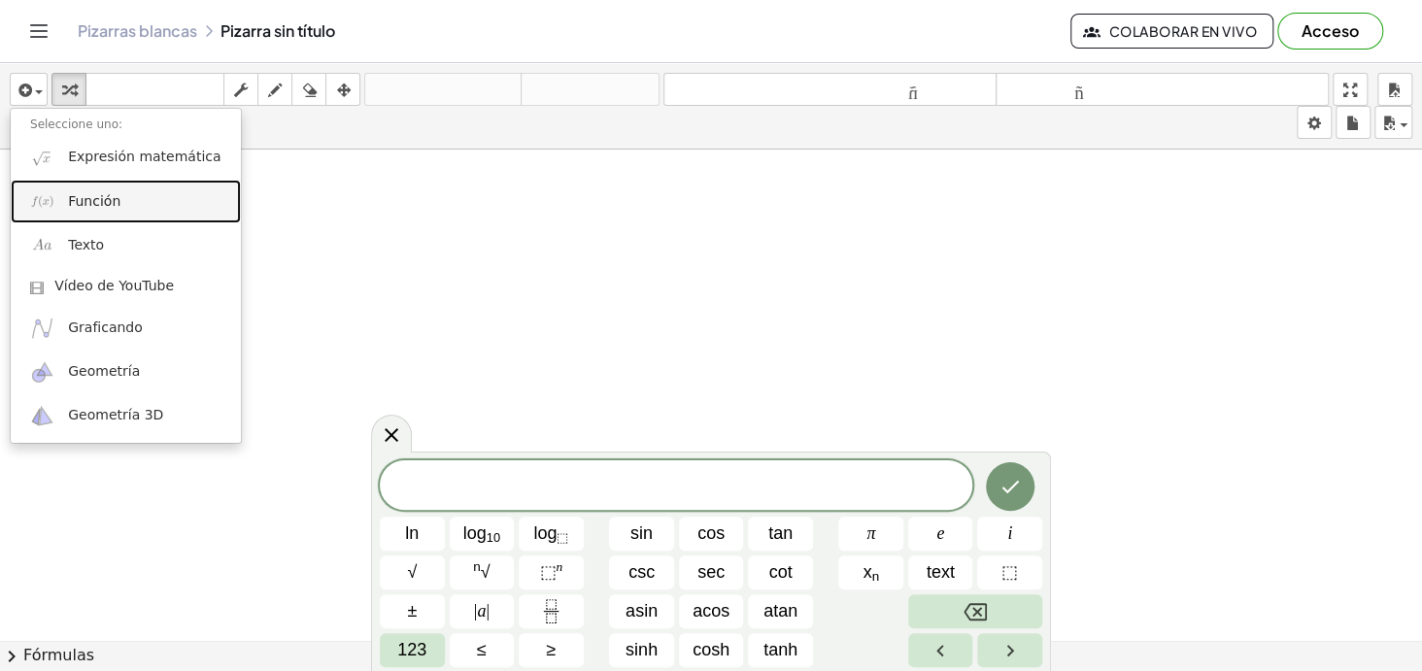
click at [85, 202] on font "Función" at bounding box center [94, 201] width 52 height 16
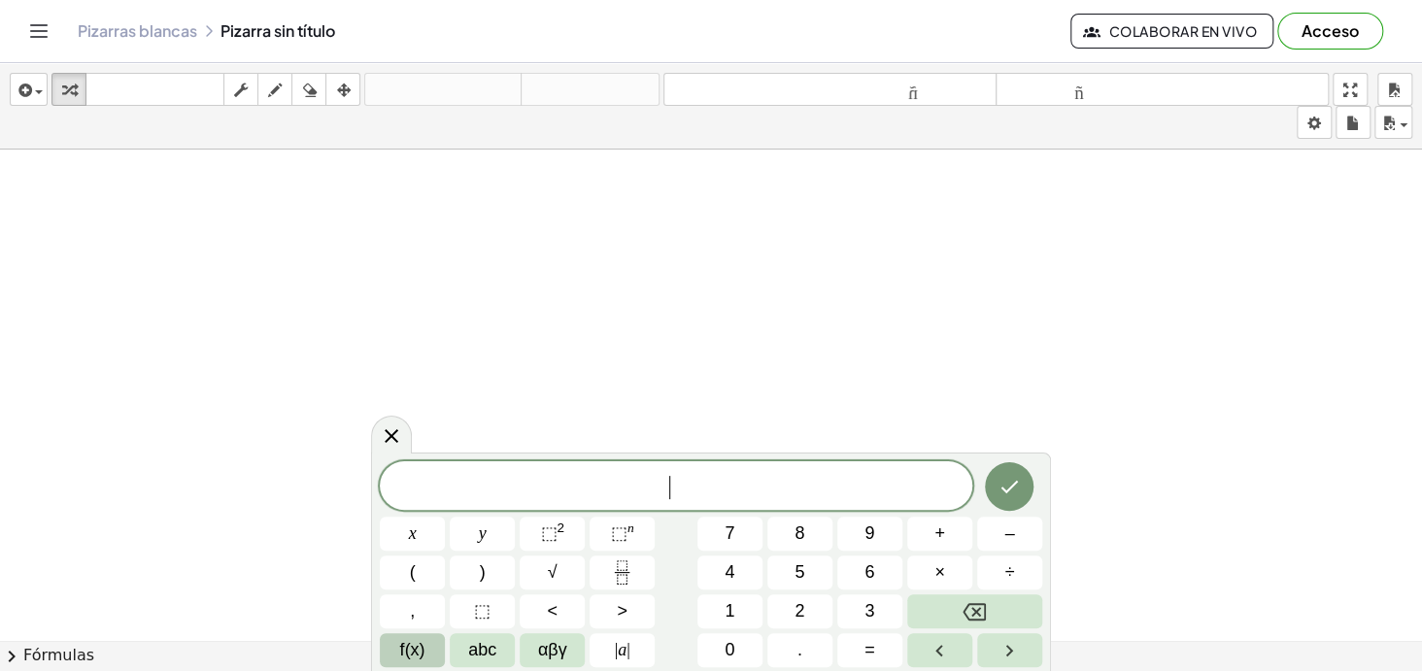
click at [403, 646] on span "f(x)" at bounding box center [412, 650] width 25 height 26
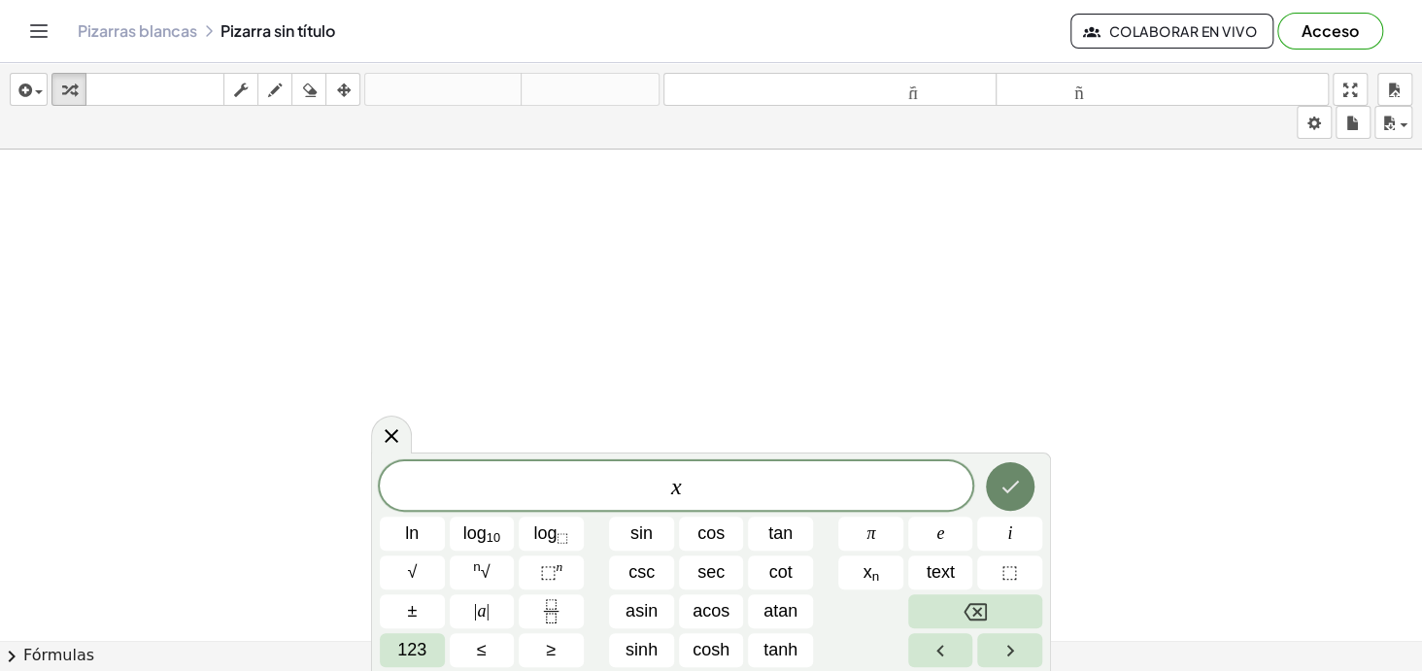
click at [1000, 487] on icon "Done" at bounding box center [1009, 486] width 23 height 23
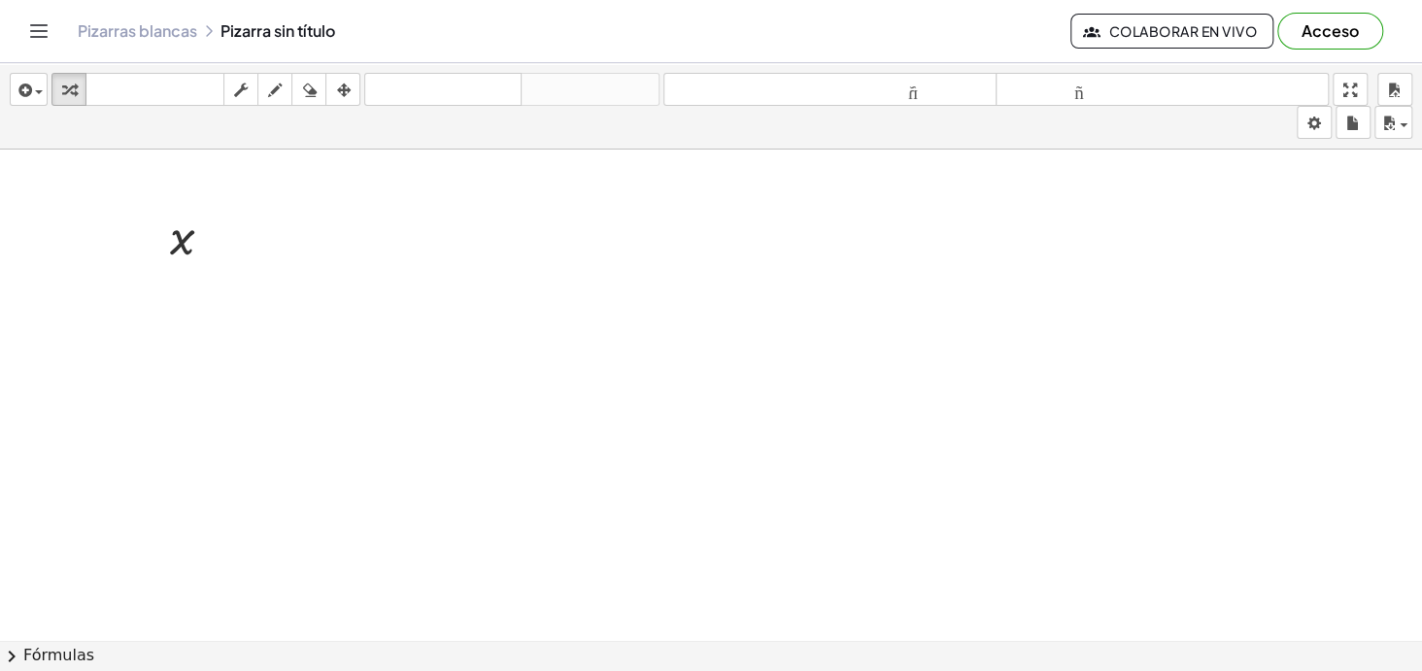
drag, startPoint x: 328, startPoint y: 278, endPoint x: 245, endPoint y: 252, distance: 87.2
click at [313, 276] on div at bounding box center [711, 655] width 1422 height 1010
drag, startPoint x: 223, startPoint y: 221, endPoint x: 318, endPoint y: 295, distance: 119.7
click at [318, 295] on div "x x" at bounding box center [711, 655] width 1422 height 1010
drag, startPoint x: 181, startPoint y: 239, endPoint x: 233, endPoint y: 331, distance: 106.1
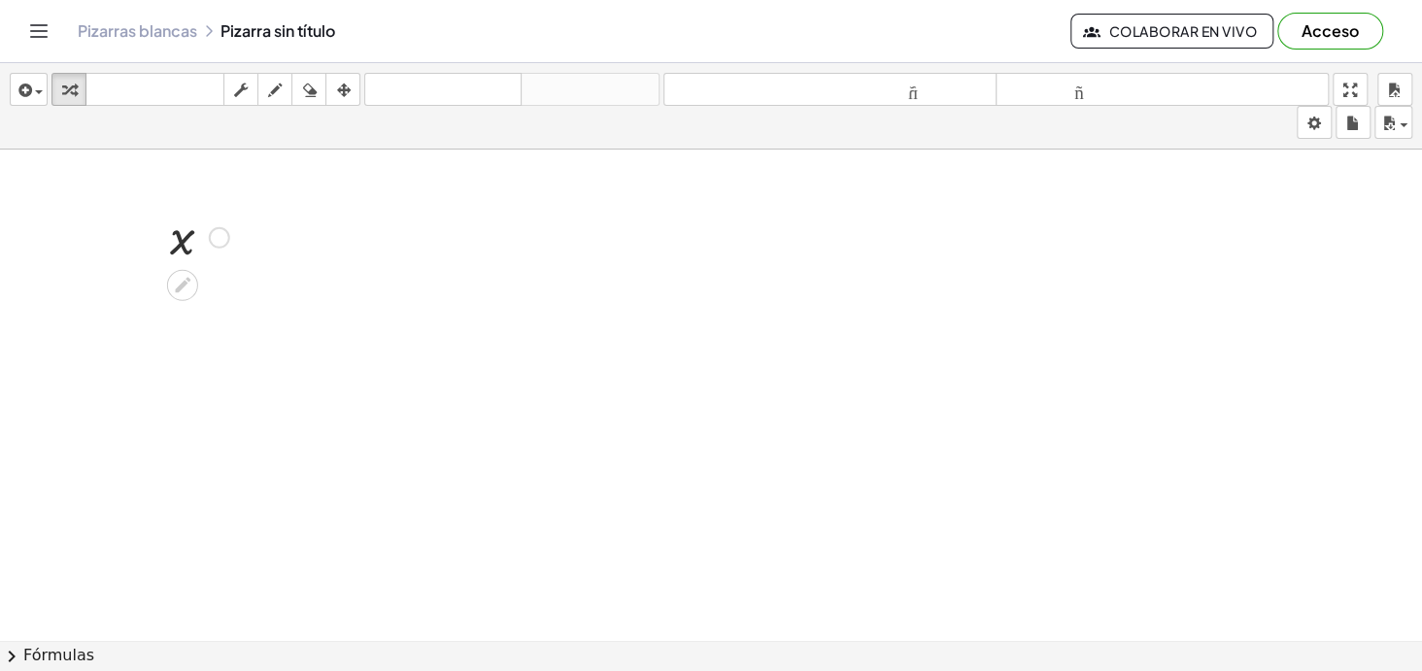
drag, startPoint x: 254, startPoint y: 226, endPoint x: 155, endPoint y: 232, distance: 99.2
click at [149, 242] on div "x" at bounding box center [711, 655] width 1422 height 1010
click at [185, 235] on div at bounding box center [199, 236] width 79 height 64
